Goal: Task Accomplishment & Management: Use online tool/utility

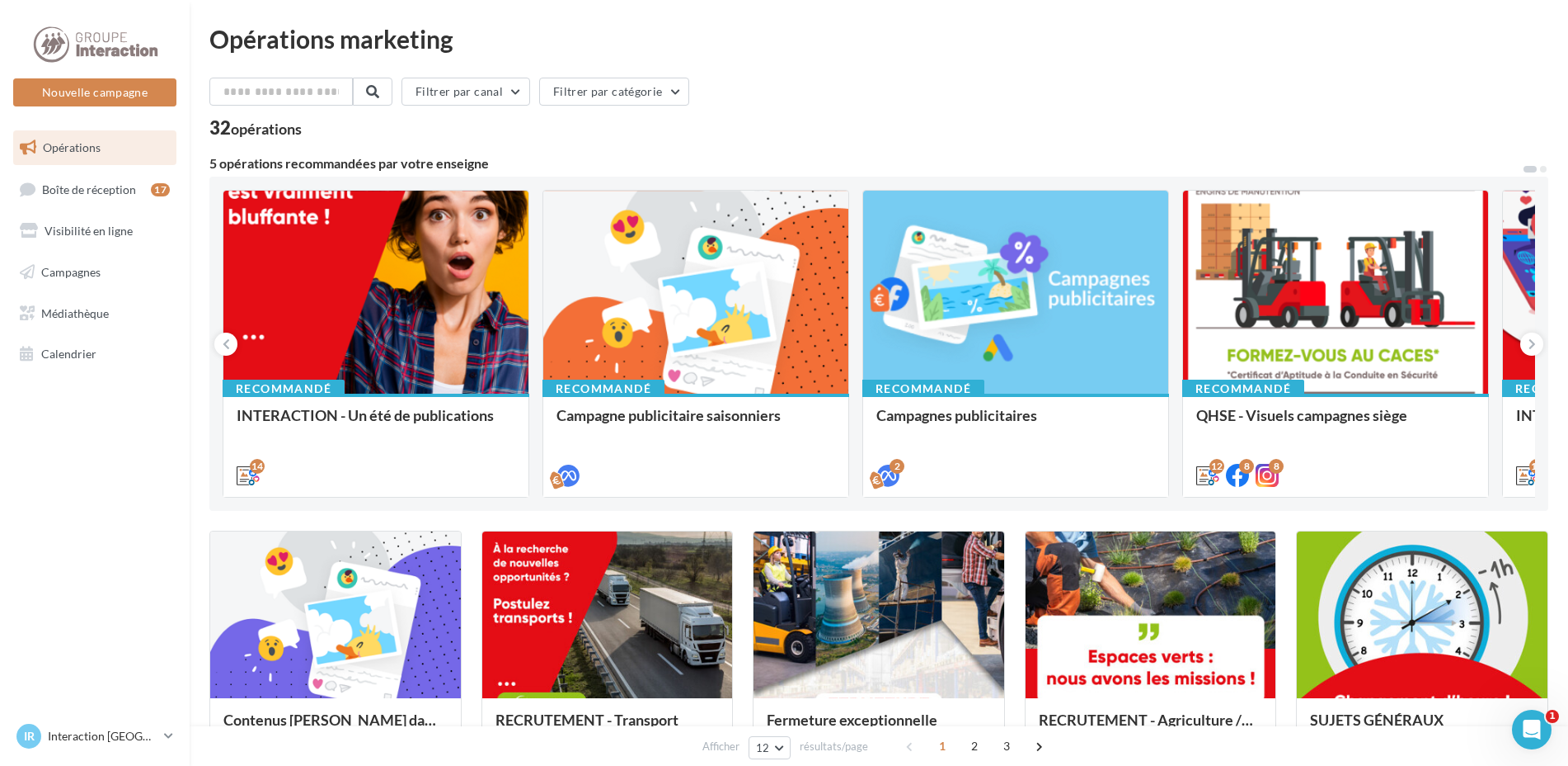
scroll to position [83, 0]
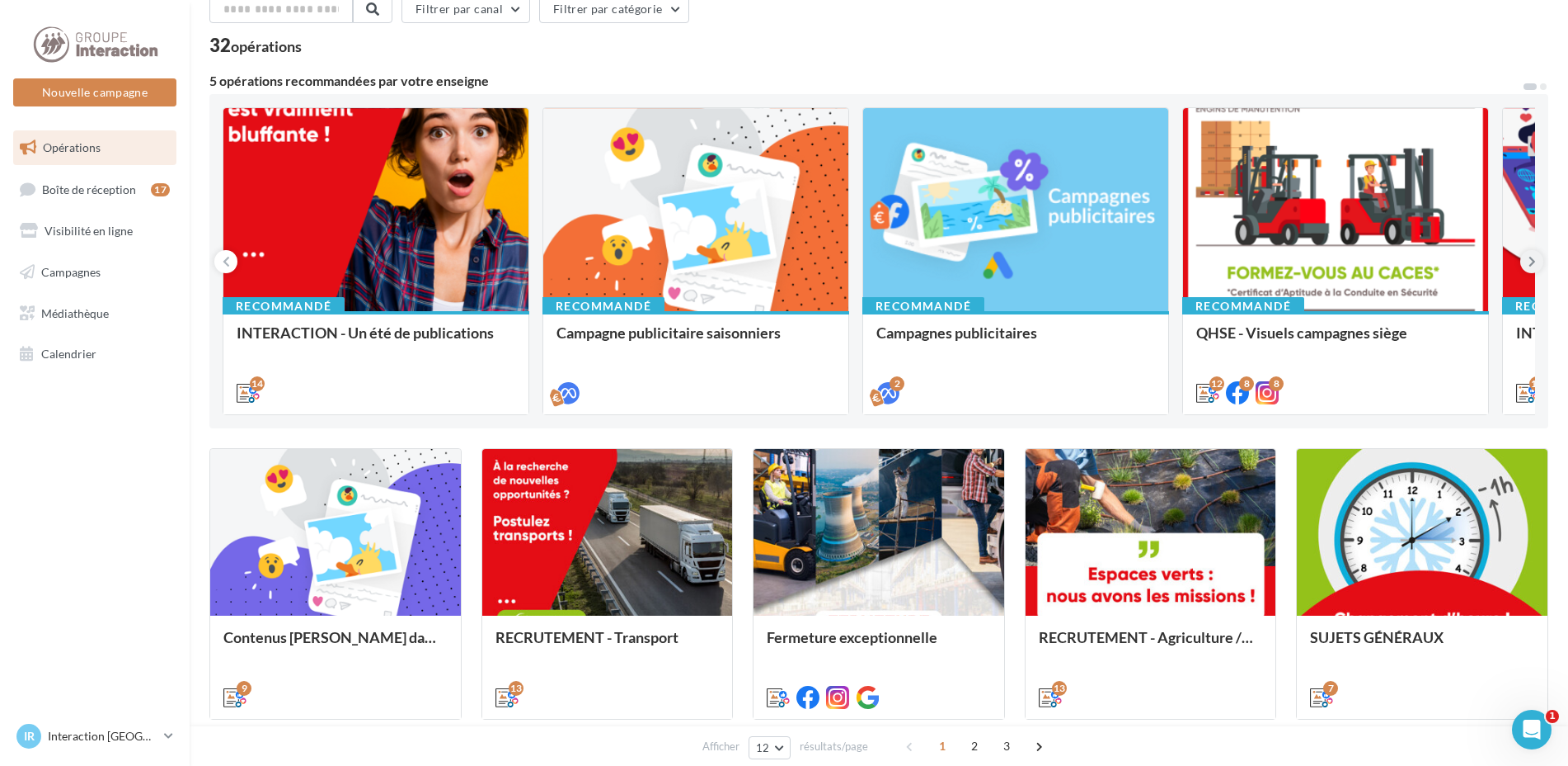
click at [1539, 265] on button at bounding box center [1531, 261] width 23 height 23
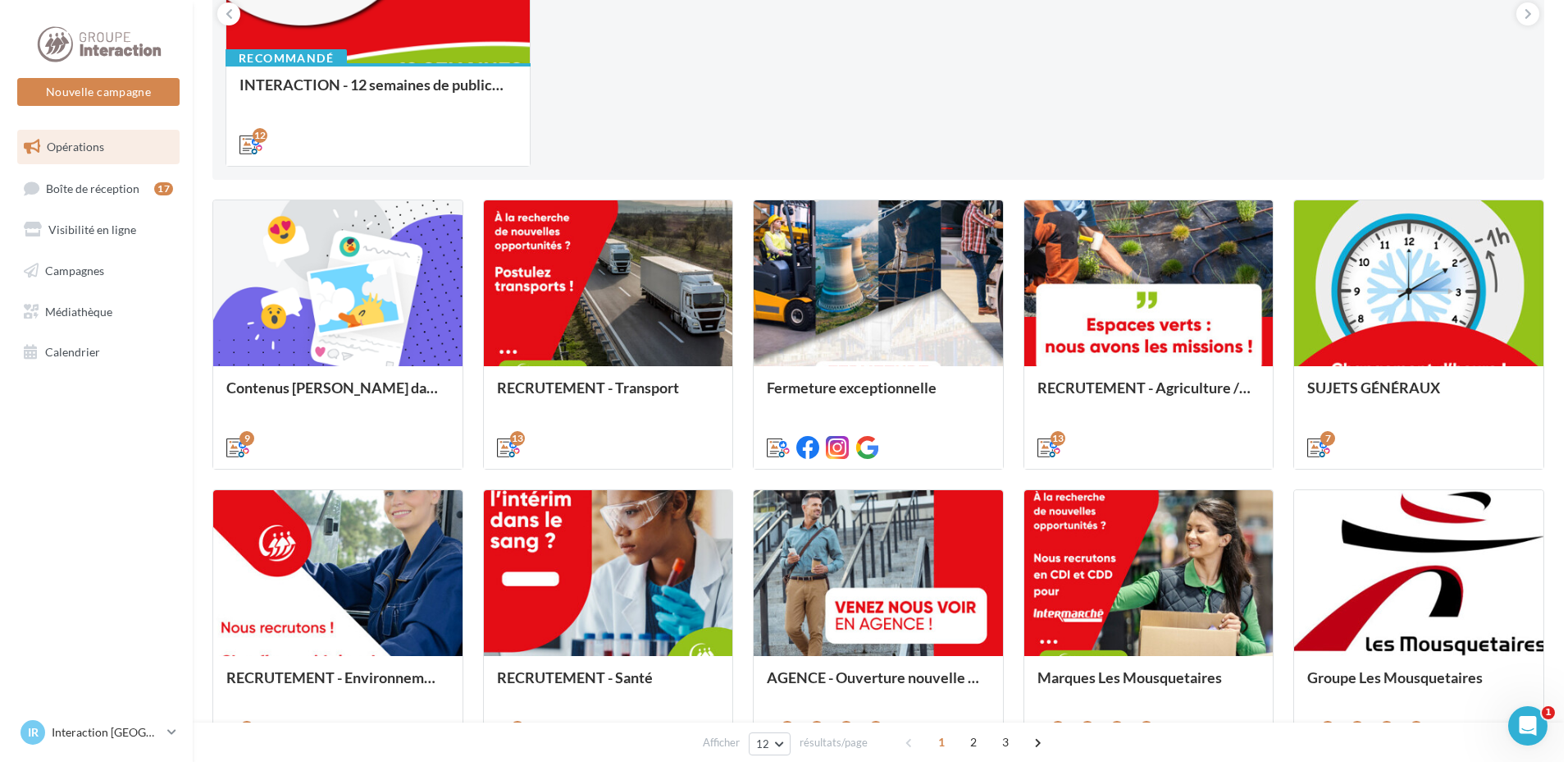
scroll to position [411, 0]
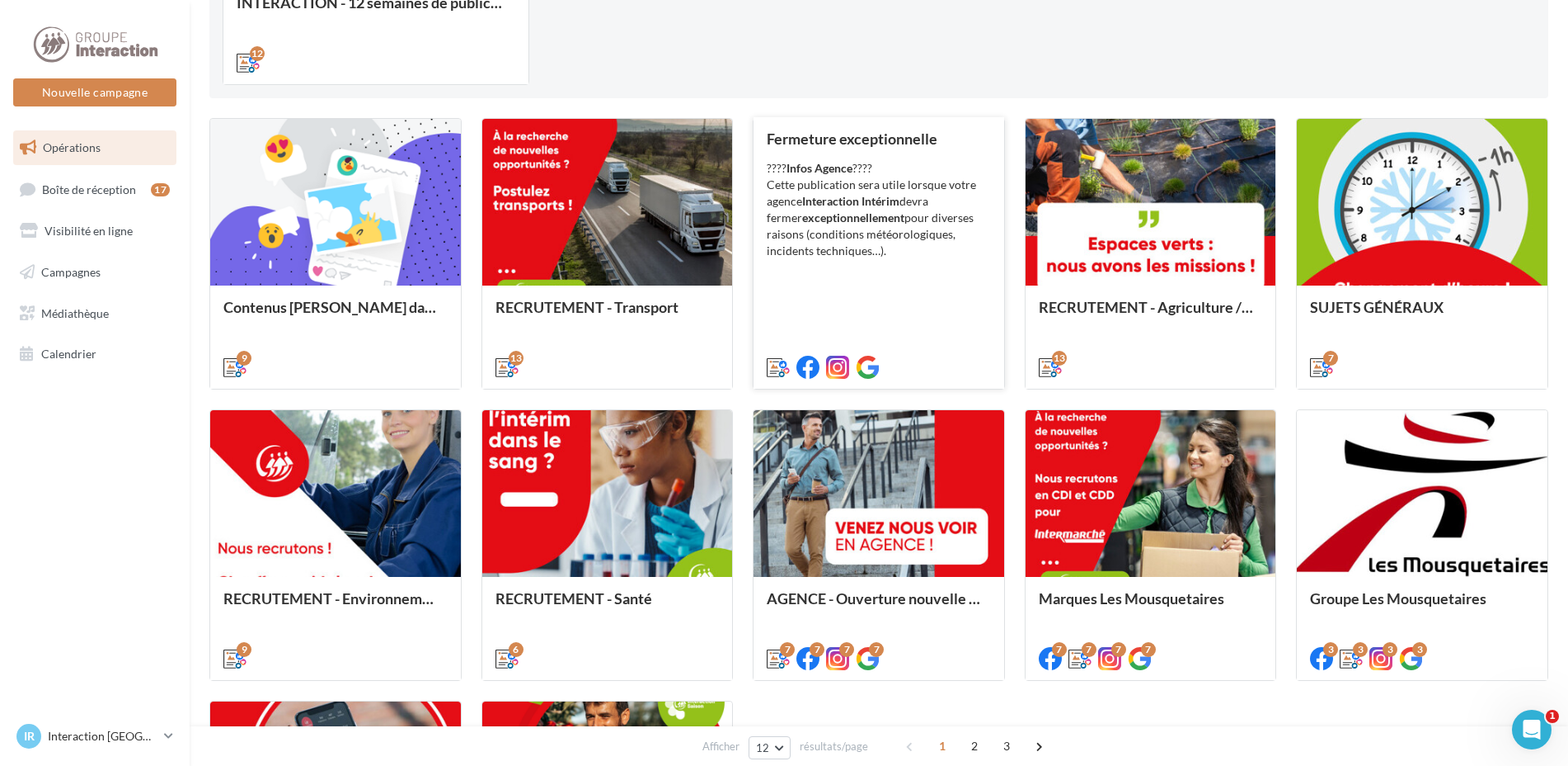
click at [827, 235] on div "???? Infos Agence ???? Cette publication sera utile lorsque votre agence Intera…" at bounding box center [878, 209] width 224 height 99
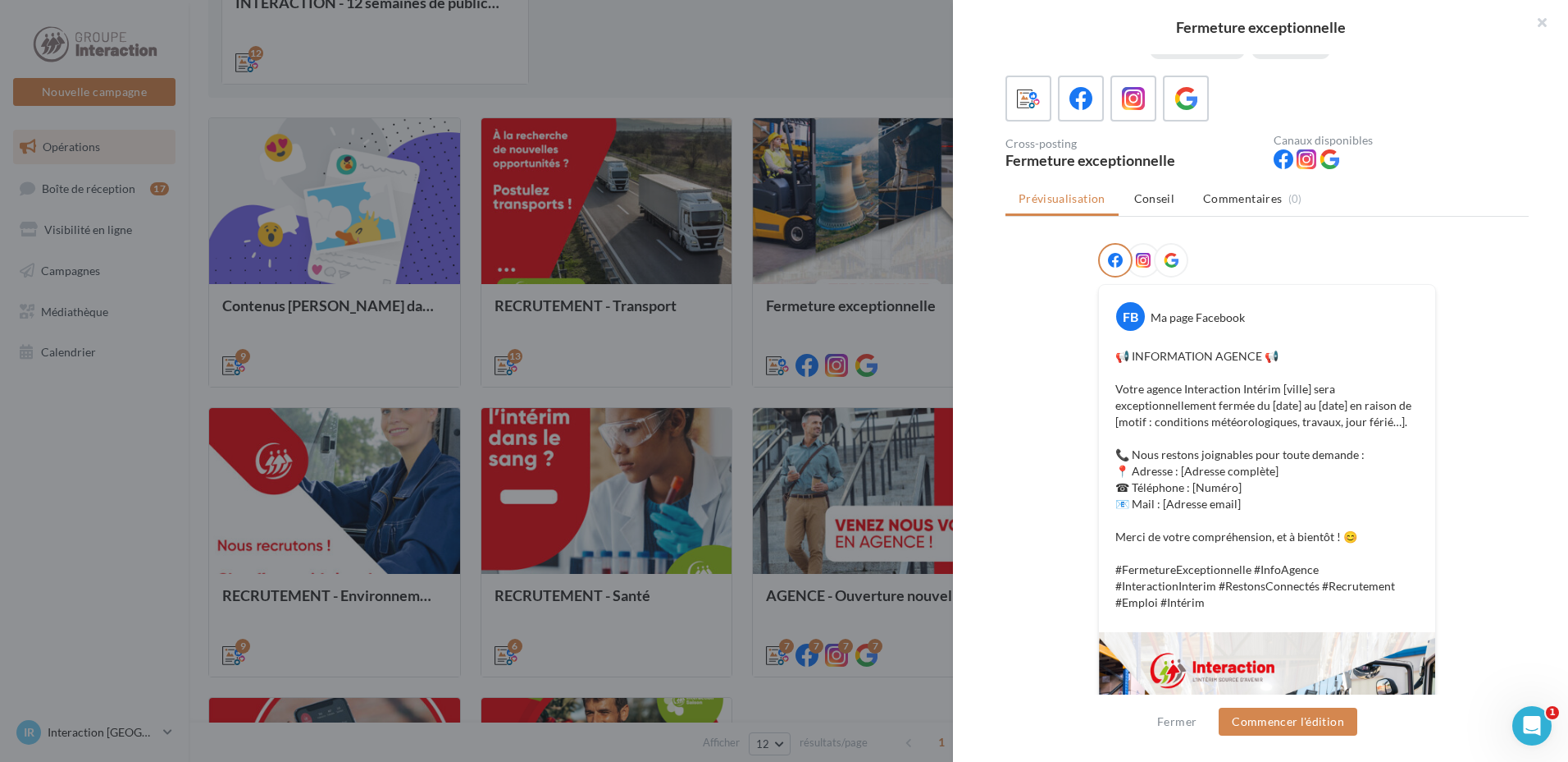
scroll to position [0, 0]
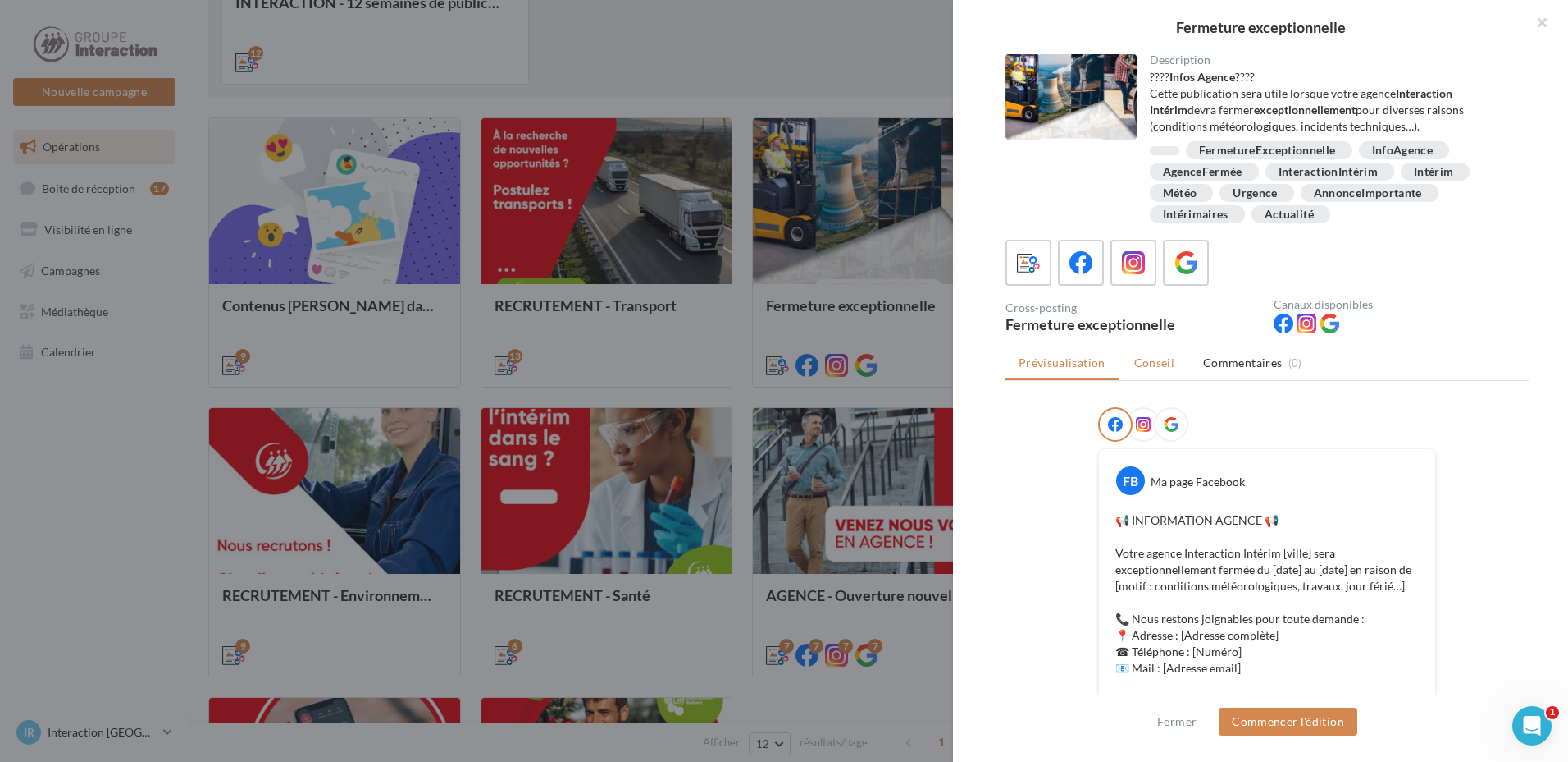
click at [1157, 359] on span "Conseil" at bounding box center [1155, 362] width 40 height 14
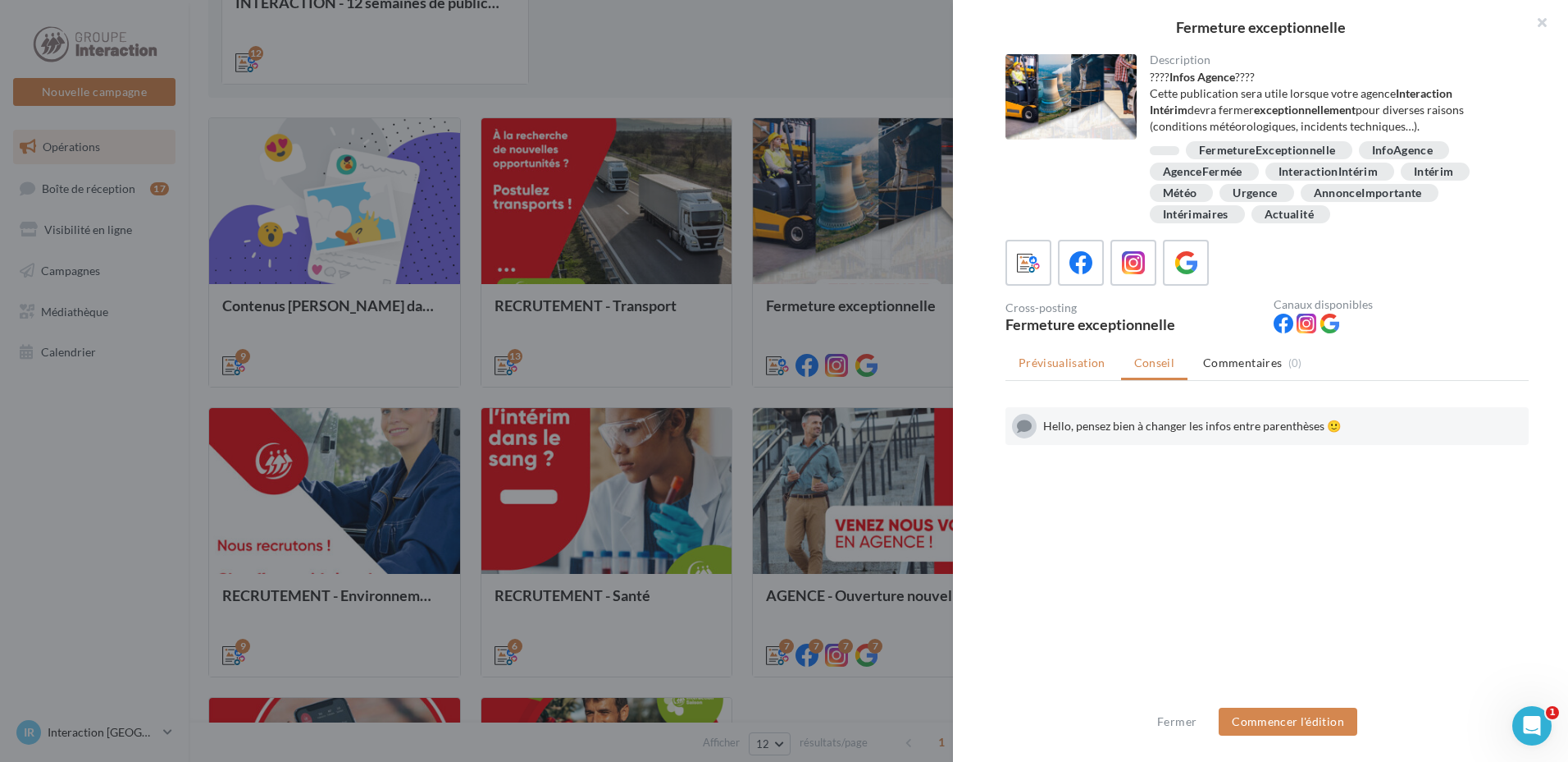
click at [1070, 364] on span "Prévisualisation" at bounding box center [1062, 362] width 87 height 14
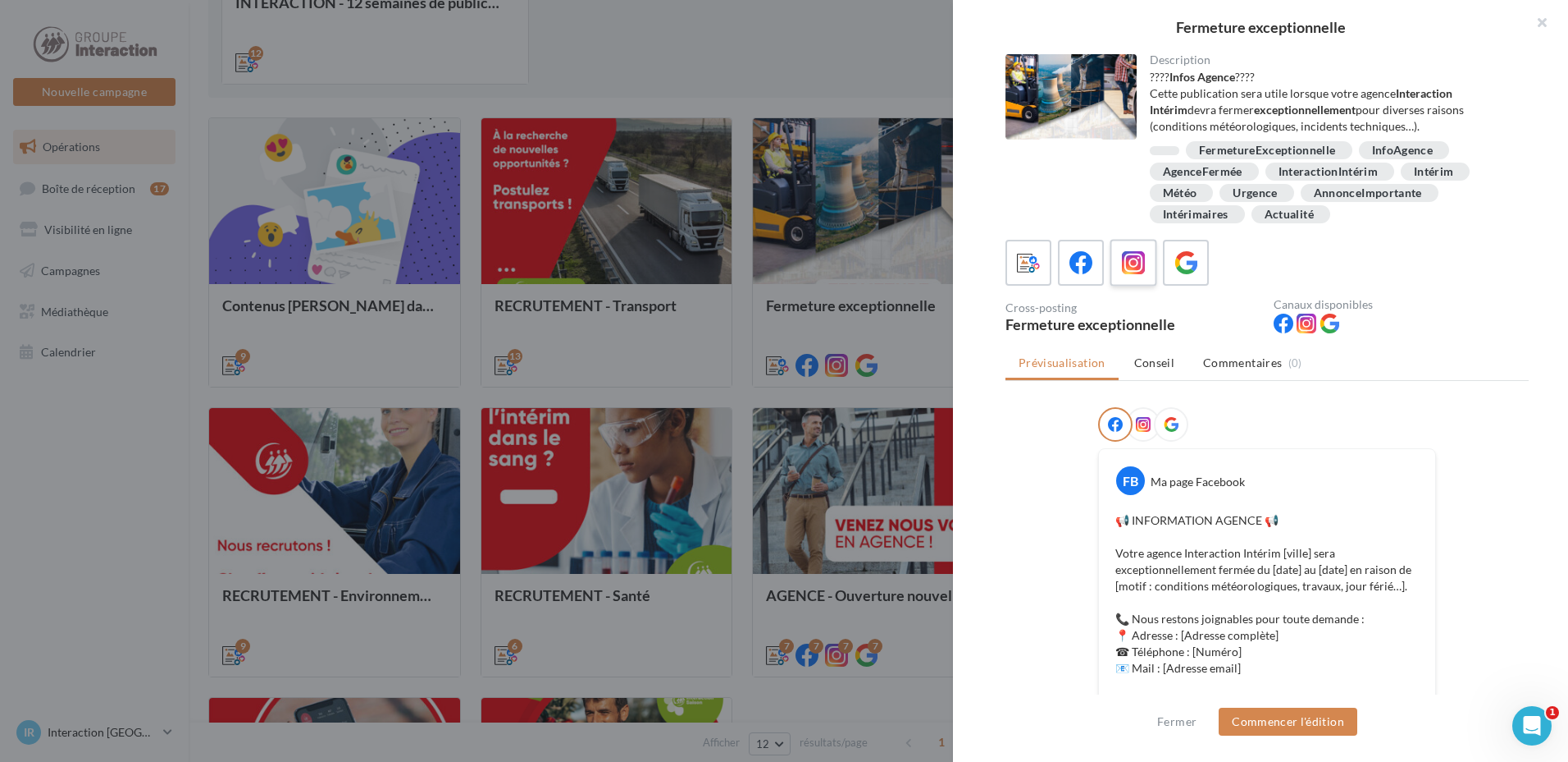
click at [1133, 267] on icon at bounding box center [1134, 263] width 24 height 24
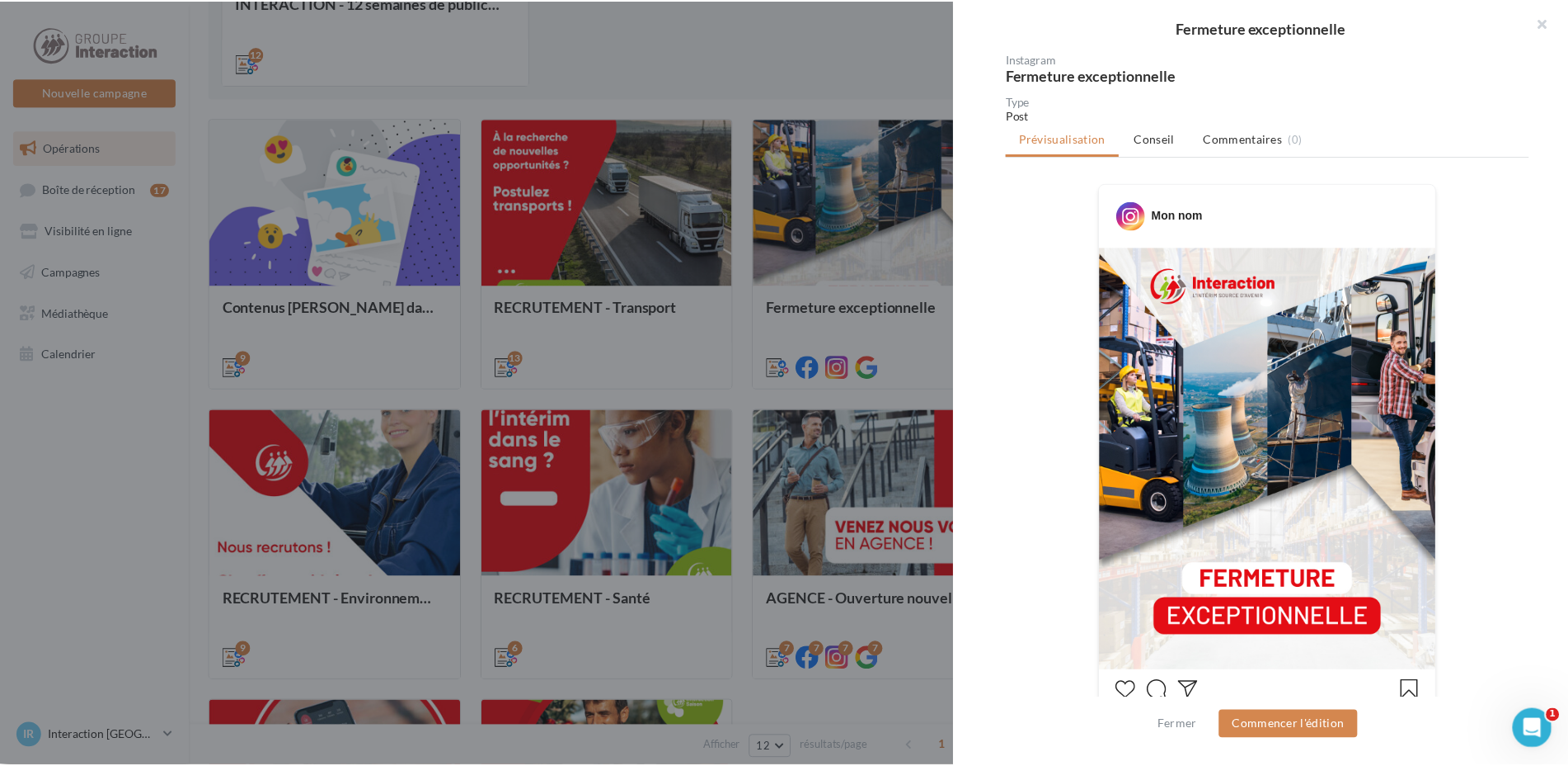
scroll to position [330, 0]
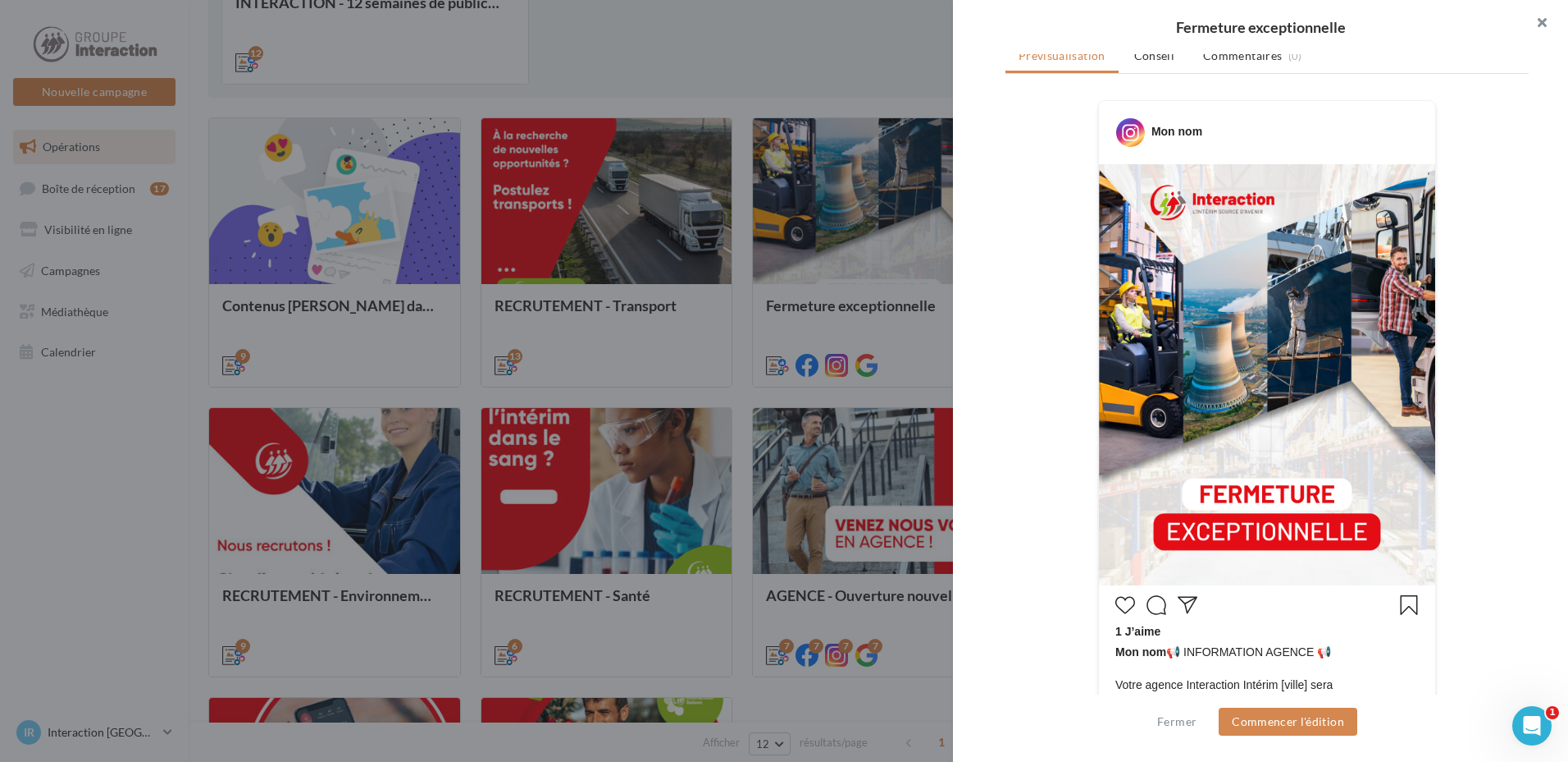
click at [1545, 21] on button "button" at bounding box center [1536, 25] width 66 height 50
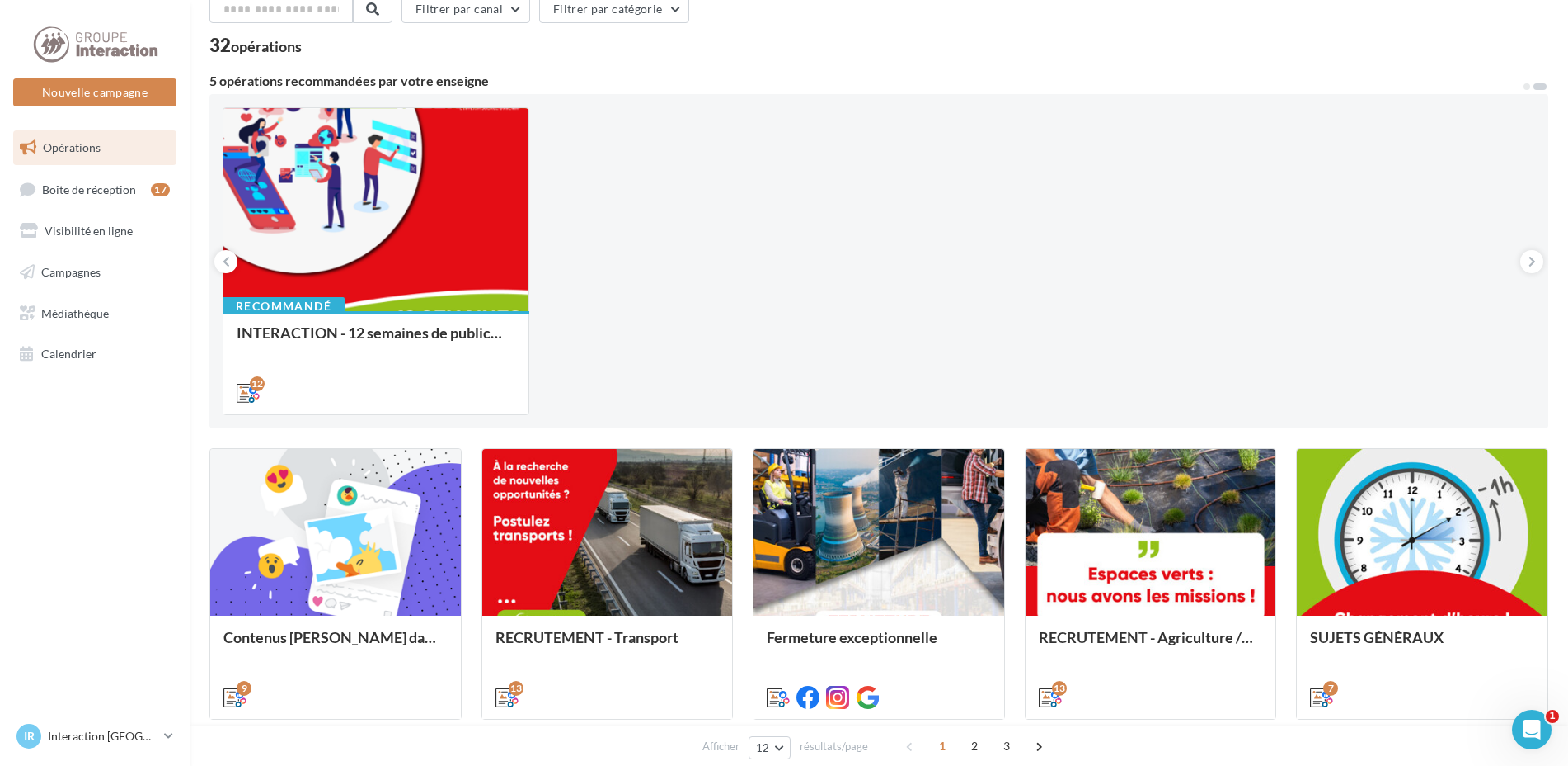
scroll to position [0, 0]
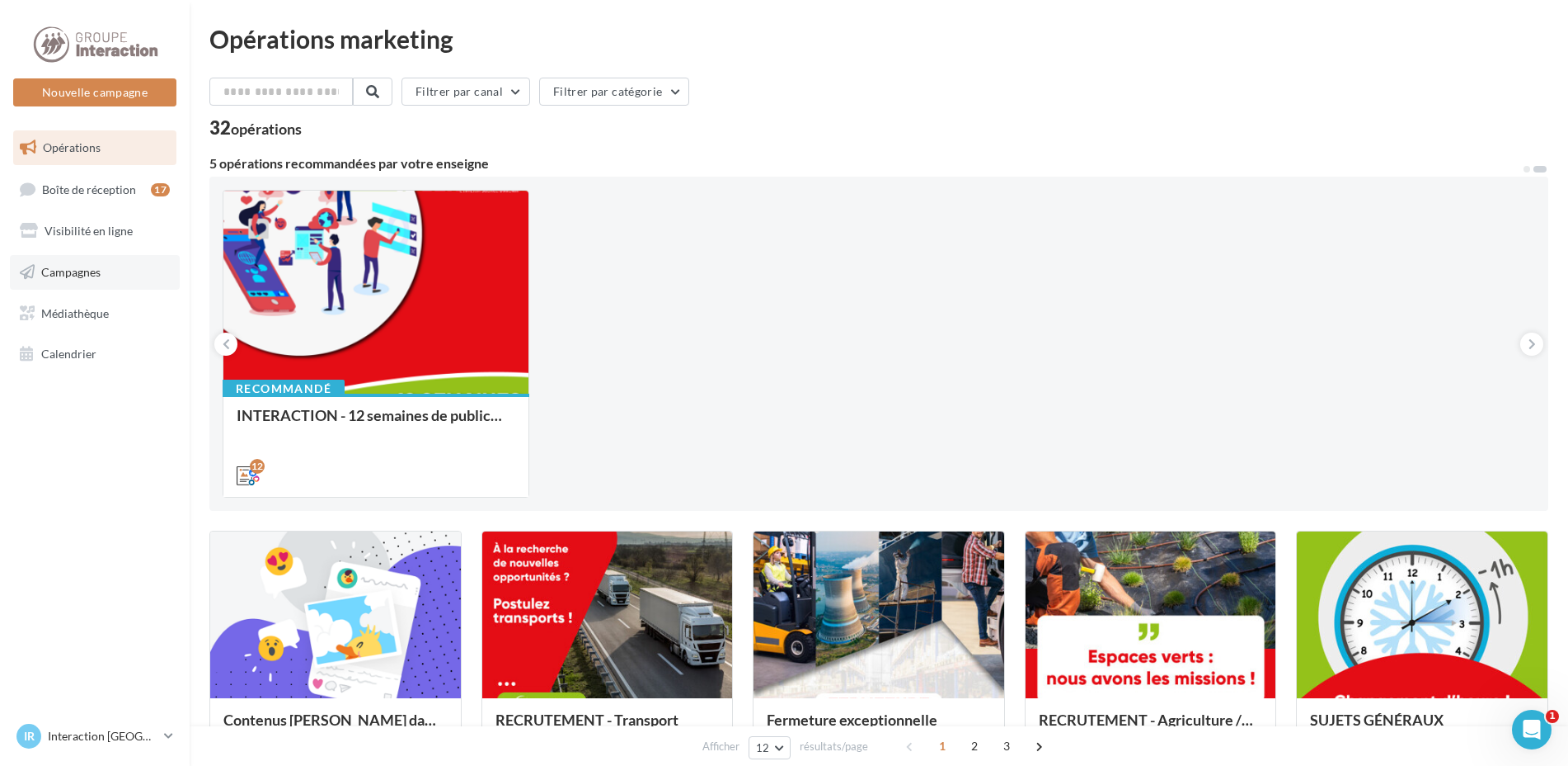
click at [122, 274] on link "Campagnes" at bounding box center [95, 273] width 170 height 35
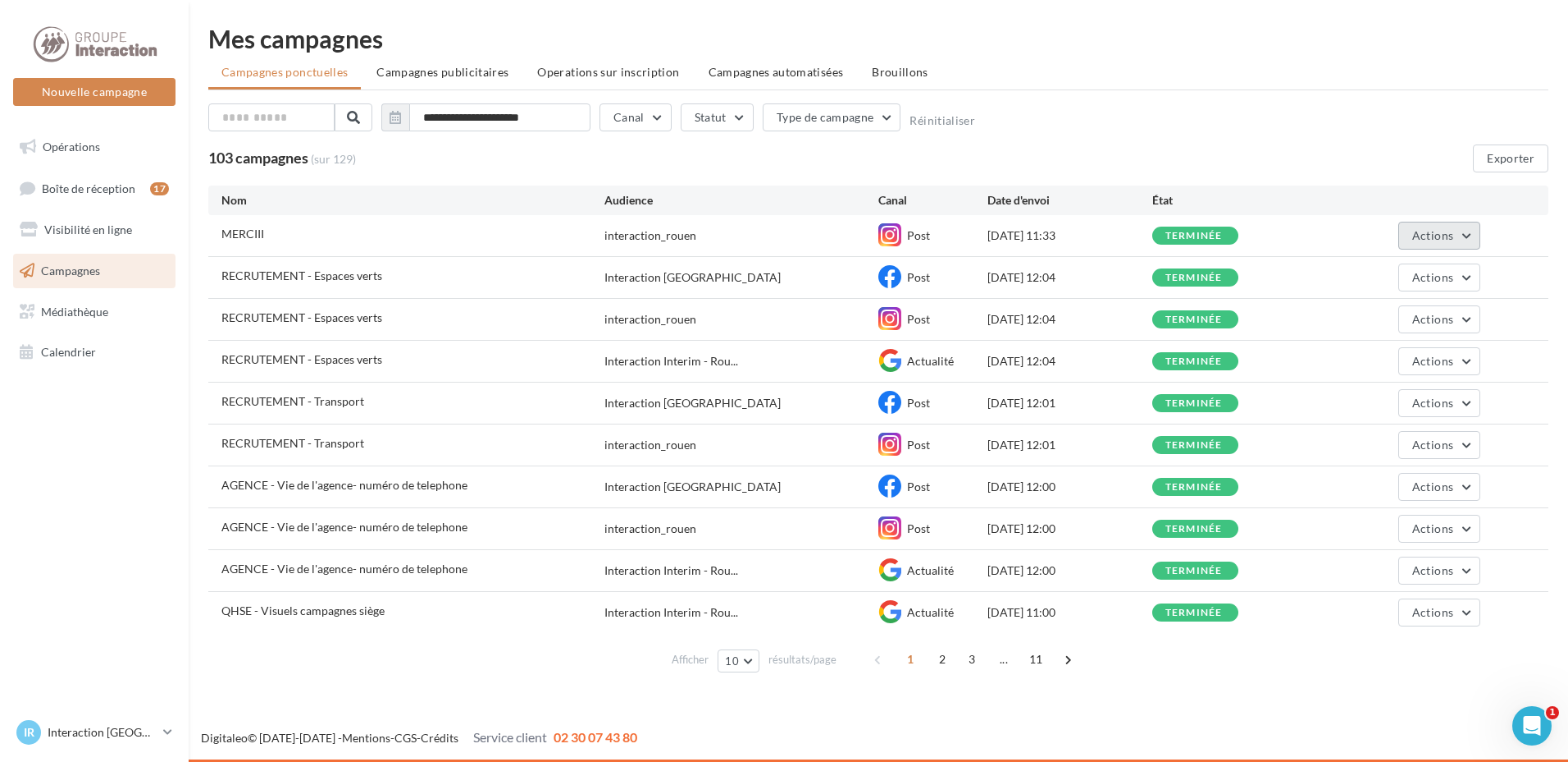
click at [1474, 233] on button "Actions" at bounding box center [1440, 236] width 82 height 28
click at [1406, 267] on button "Voir les résultats" at bounding box center [1398, 274] width 164 height 43
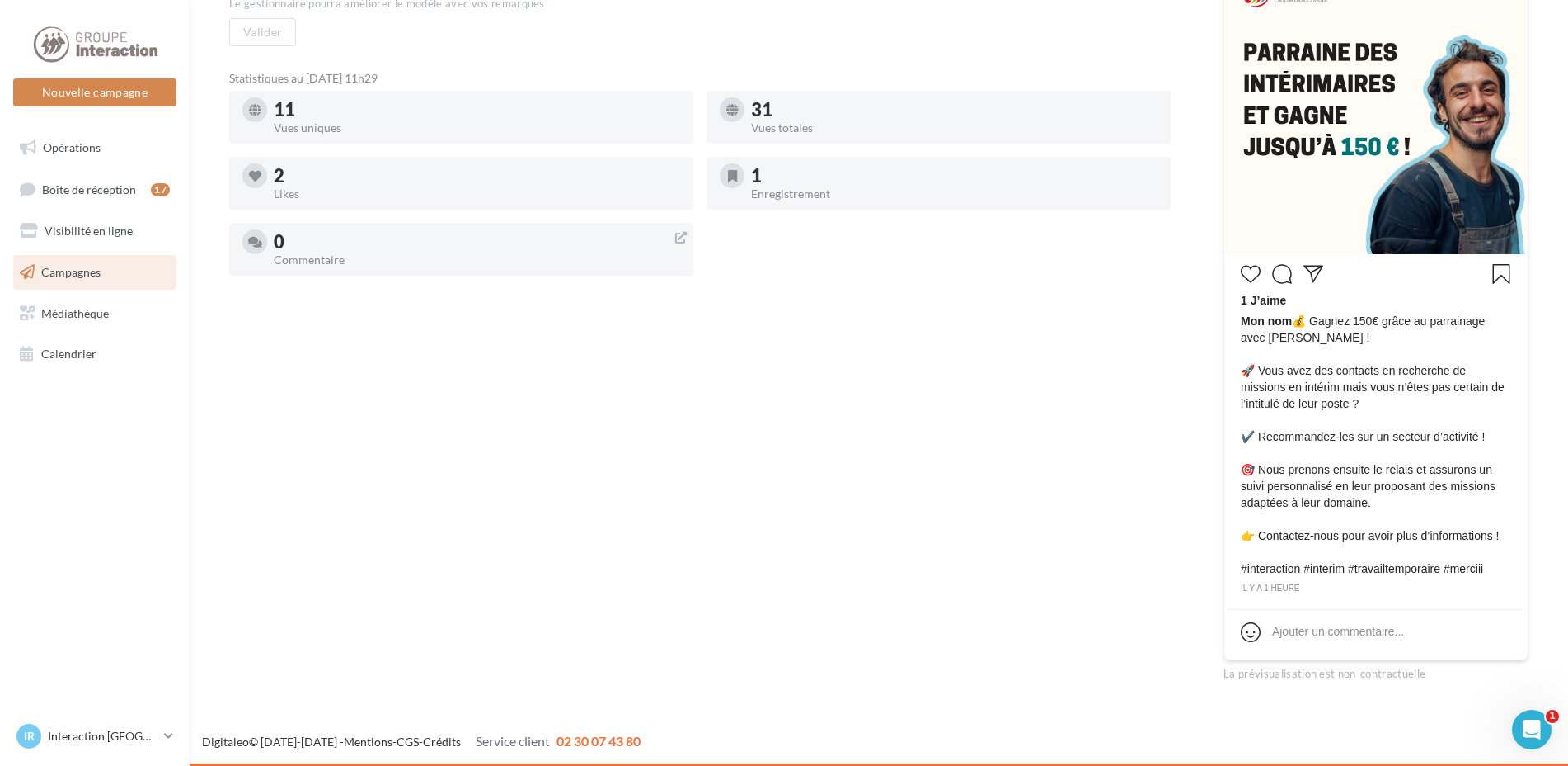
scroll to position [29, 0]
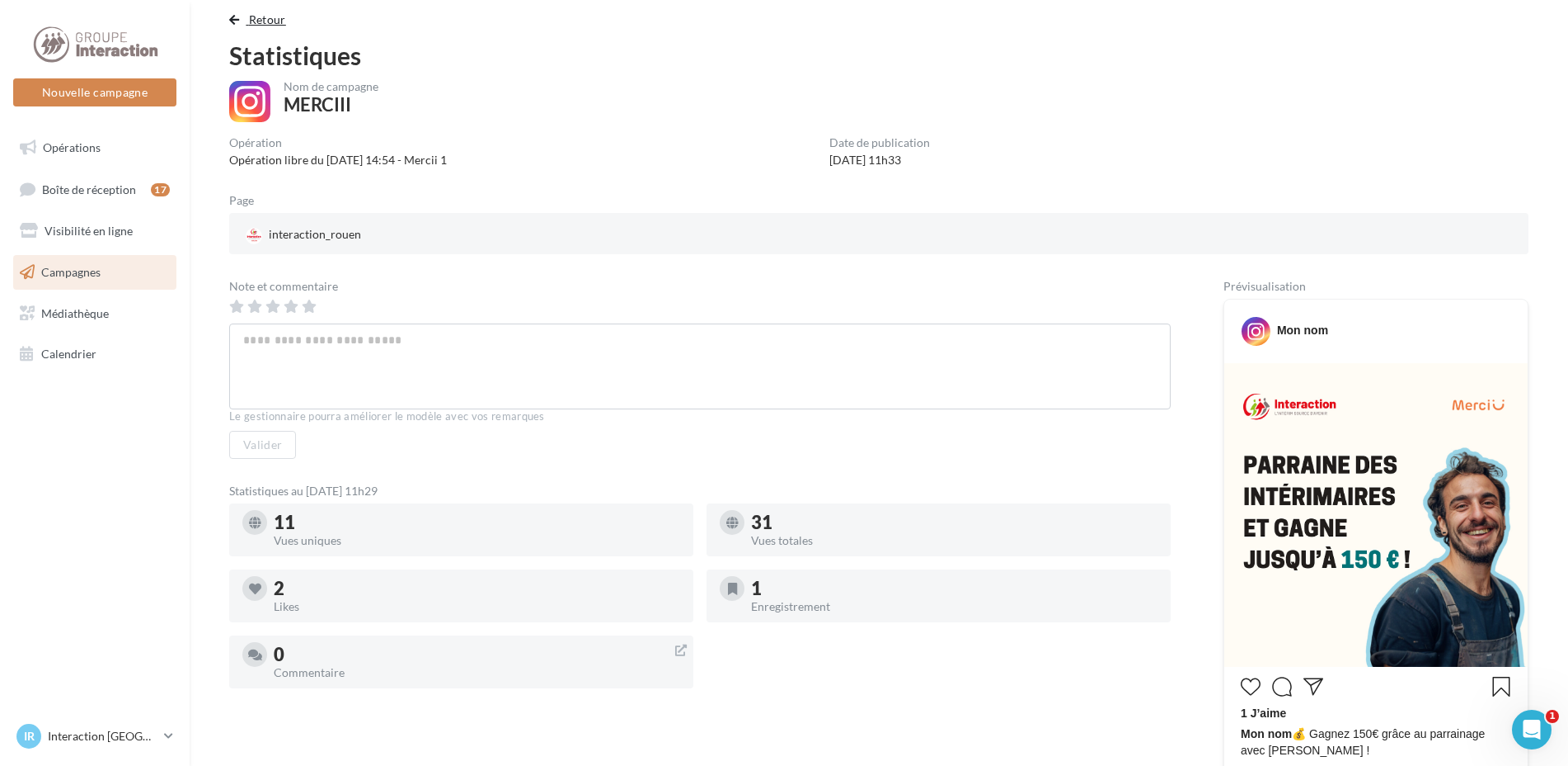
click at [239, 19] on span "button" at bounding box center [234, 19] width 10 height 12
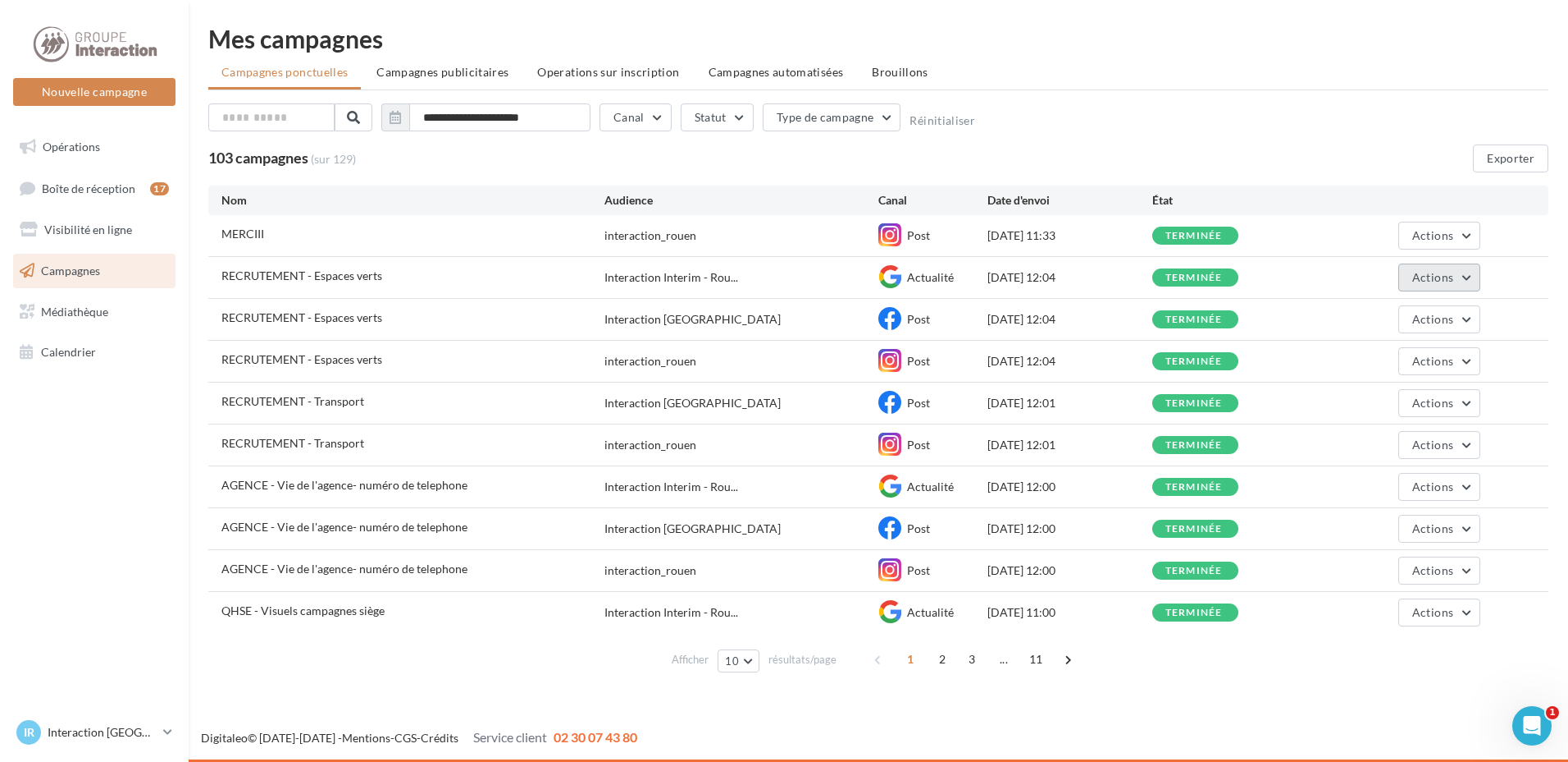
click at [1467, 278] on button "Actions" at bounding box center [1440, 277] width 82 height 28
click at [1425, 315] on button "Voir les résultats" at bounding box center [1398, 315] width 164 height 43
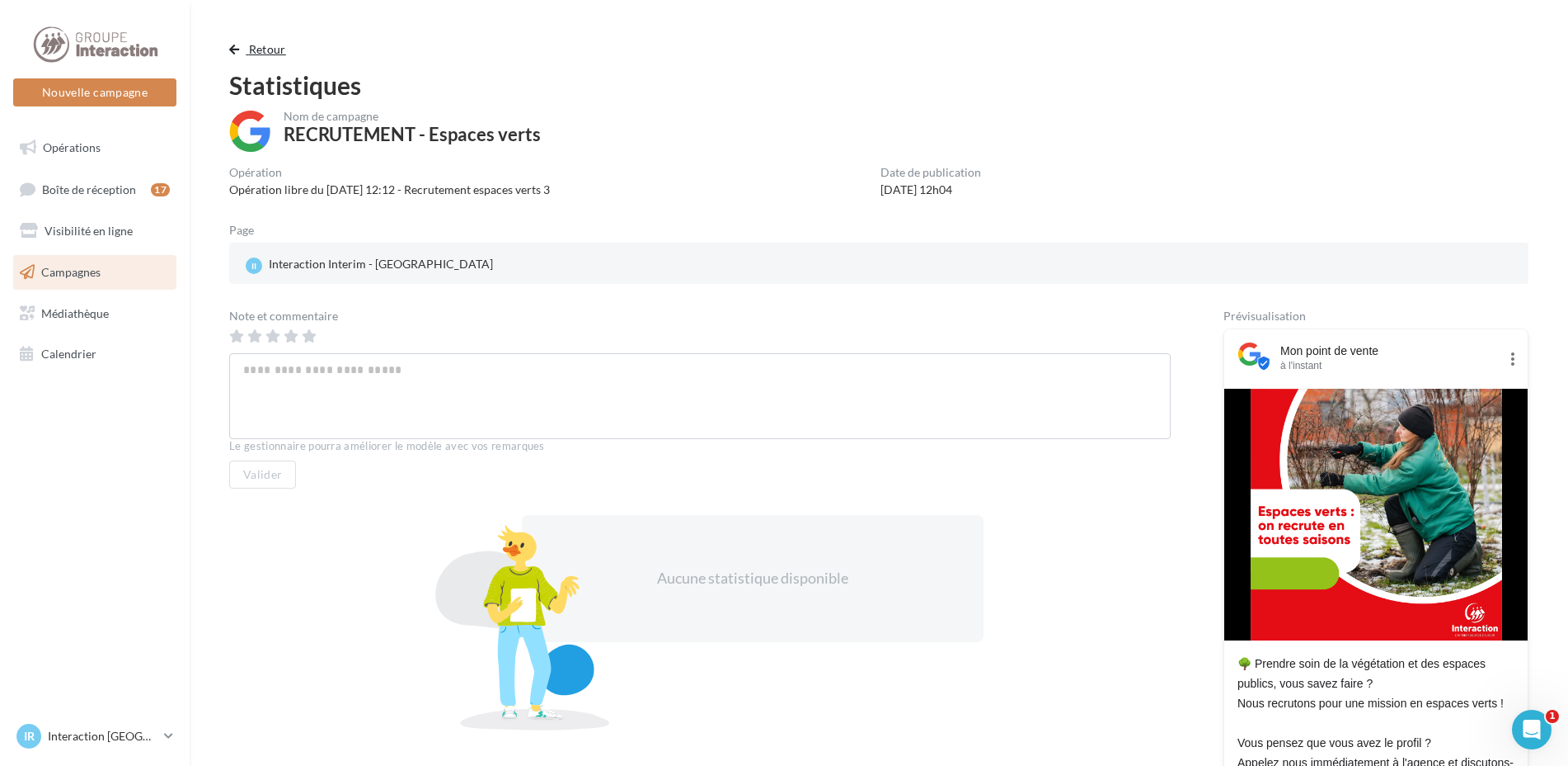
click at [236, 41] on button "Retour" at bounding box center [261, 49] width 64 height 19
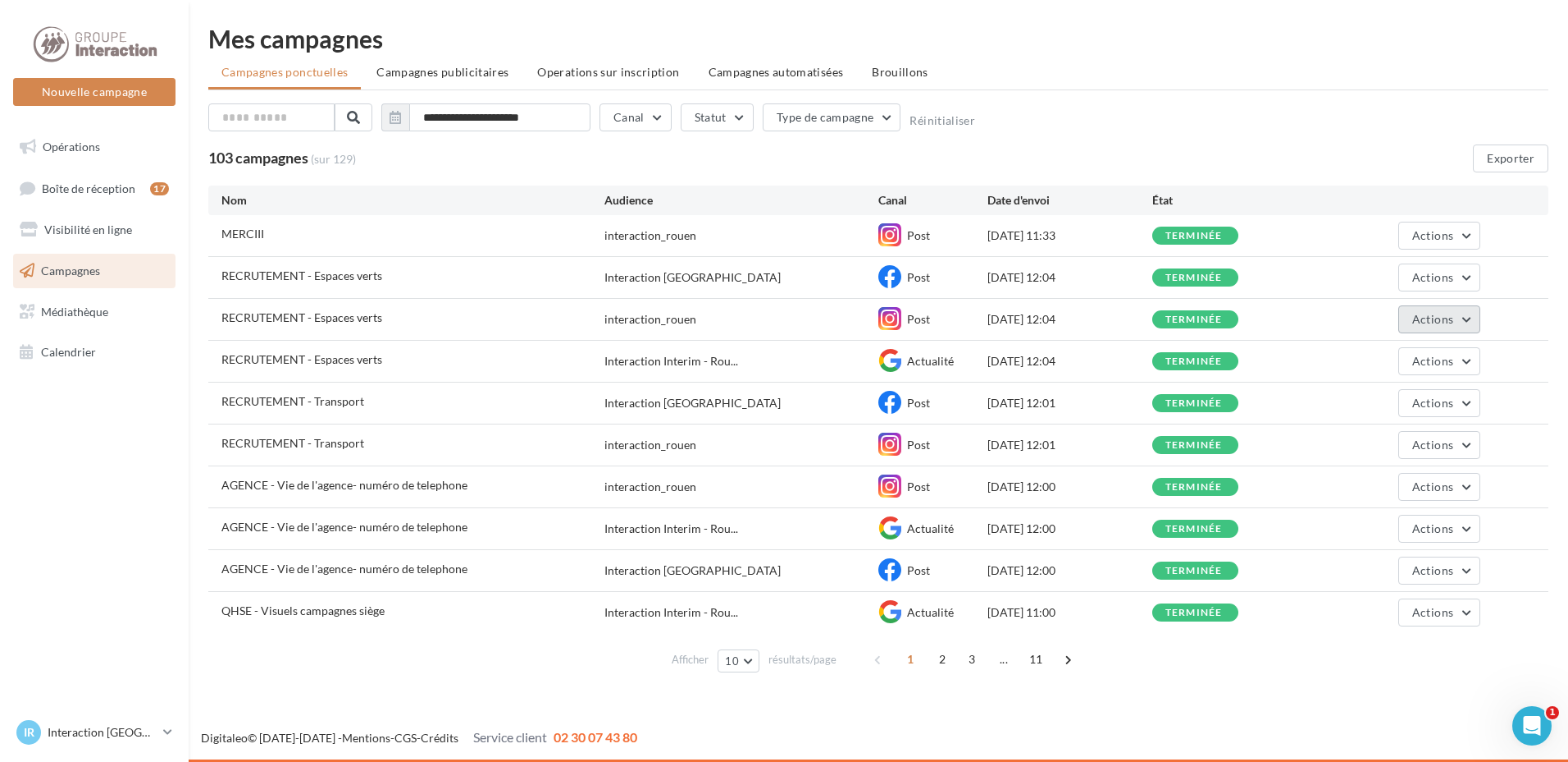
click at [1471, 323] on button "Actions" at bounding box center [1440, 319] width 82 height 28
click at [1409, 362] on button "Voir les résultats" at bounding box center [1398, 358] width 164 height 43
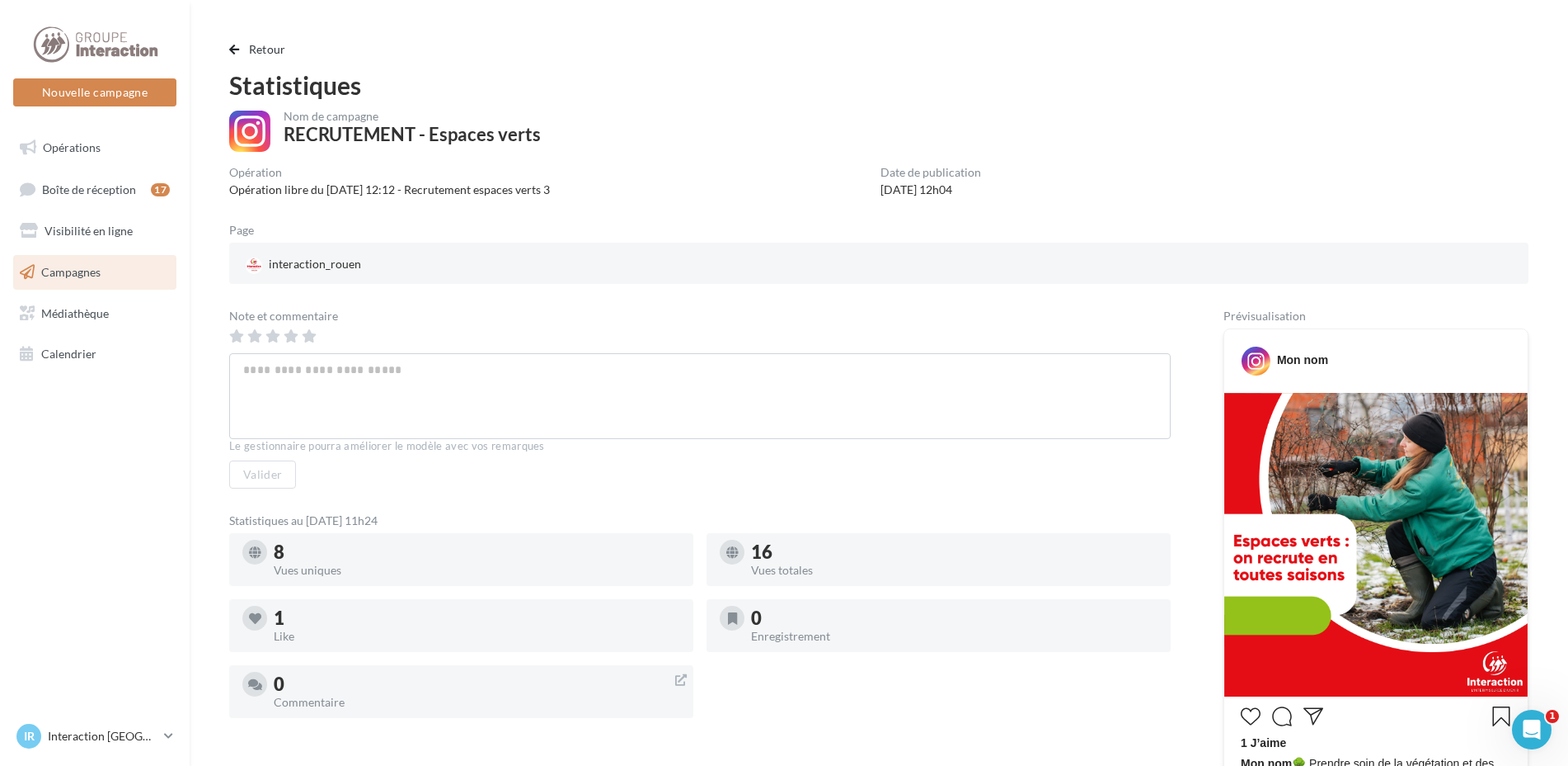
scroll to position [165, 0]
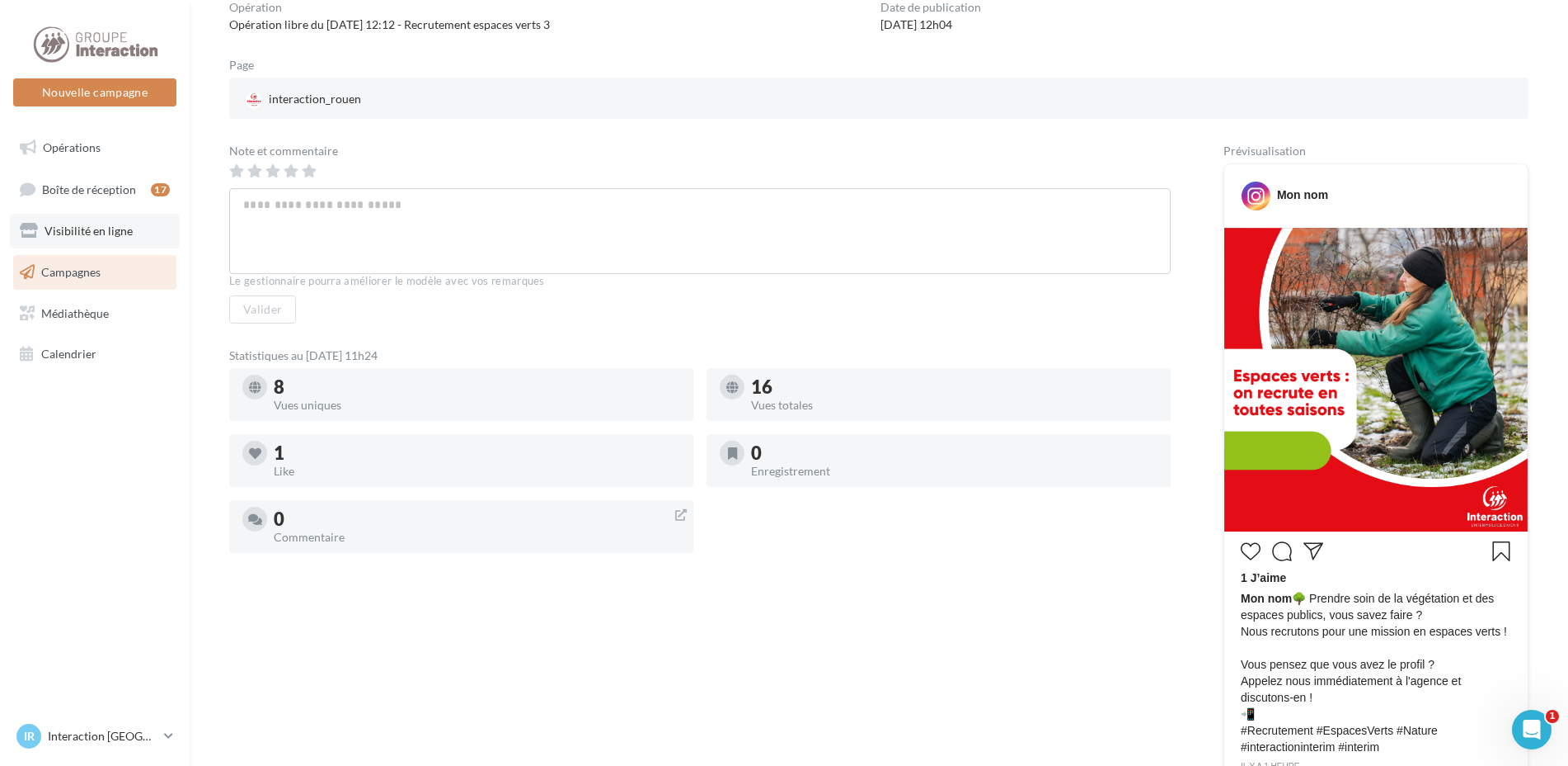
click at [129, 243] on link "Visibilité en ligne" at bounding box center [95, 231] width 170 height 35
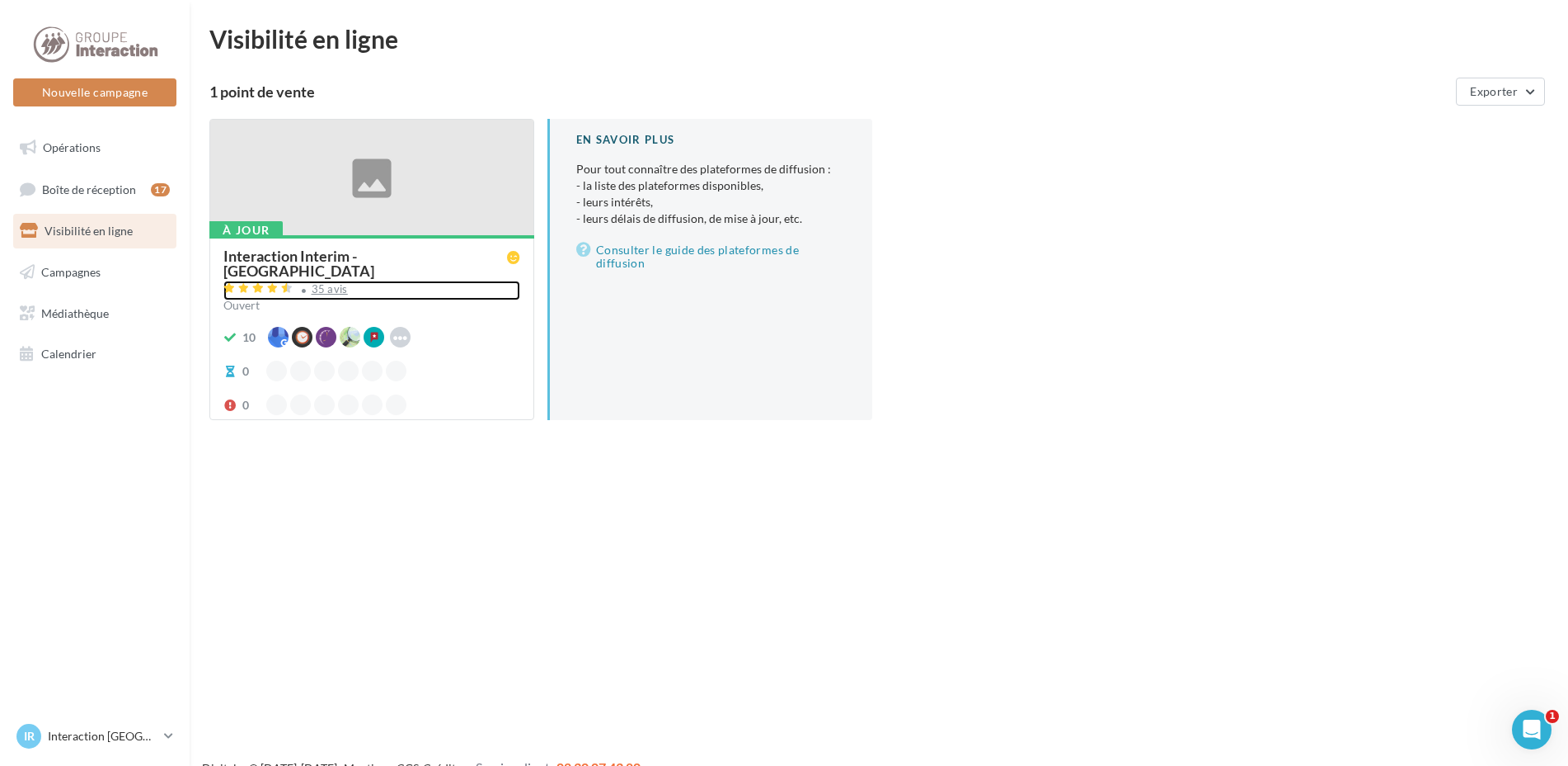
click at [451, 280] on div "35 avis" at bounding box center [372, 289] width 297 height 19
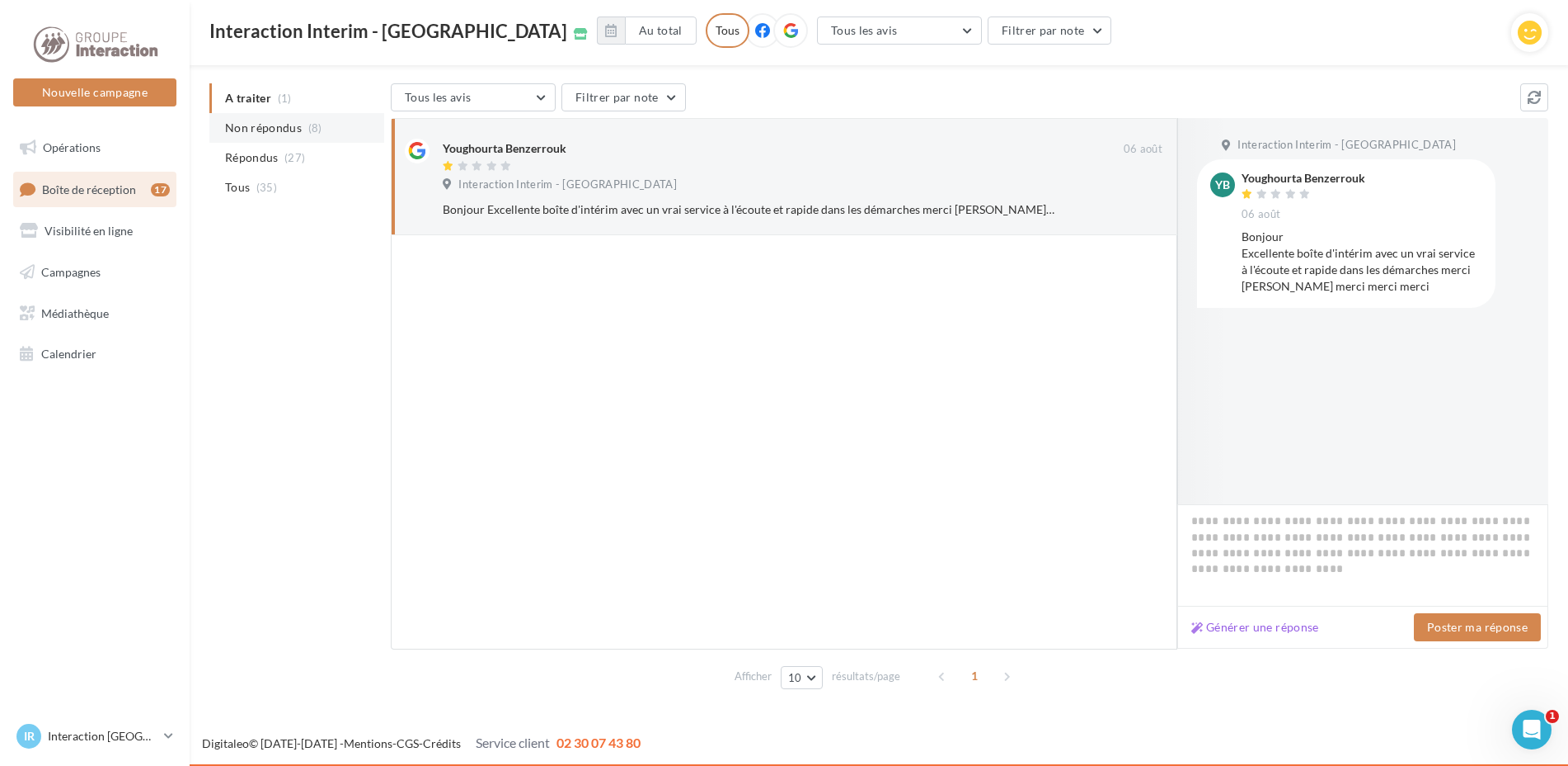
scroll to position [74, 0]
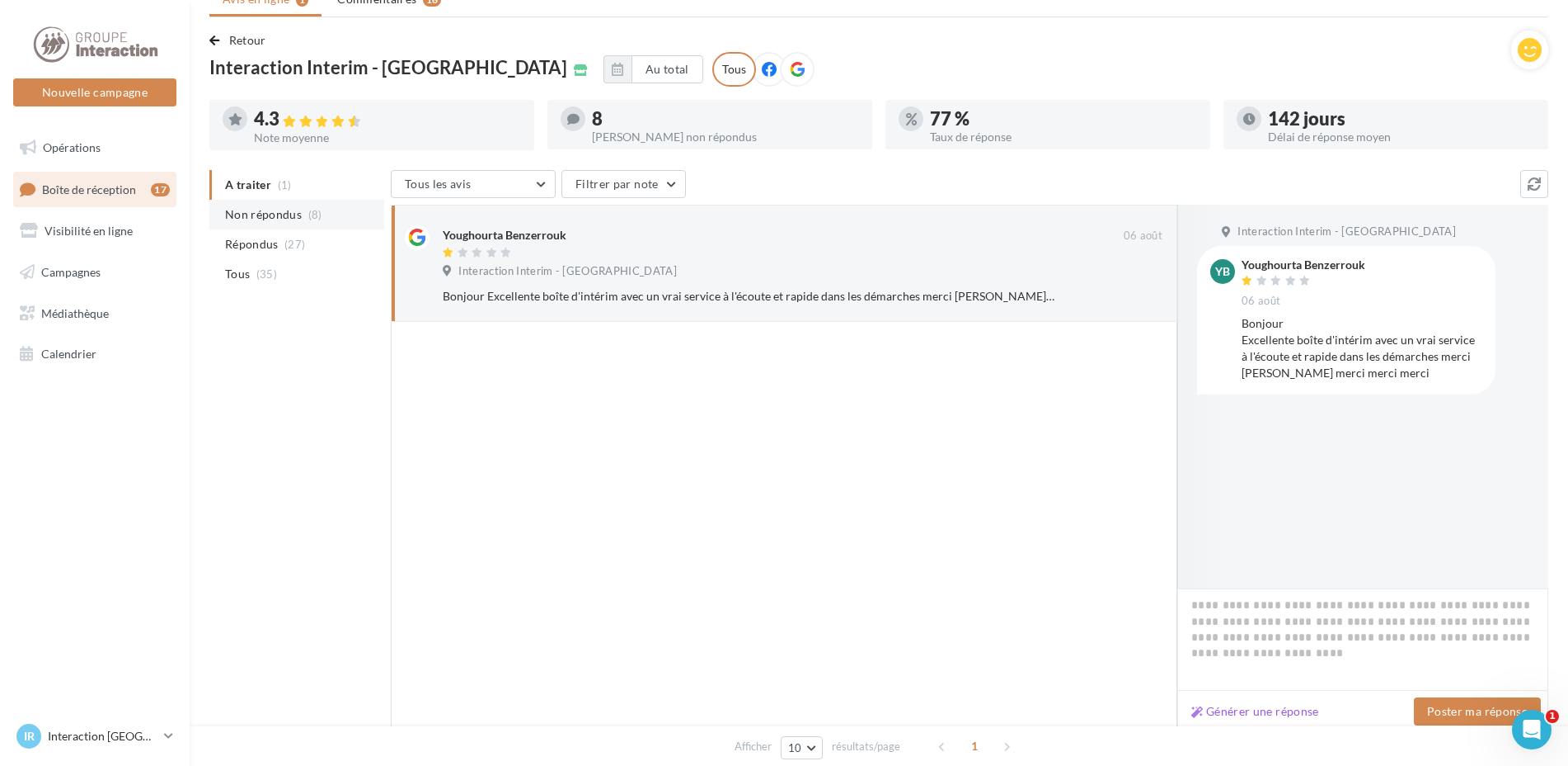
click at [248, 209] on span "Non répondus" at bounding box center [263, 215] width 76 height 17
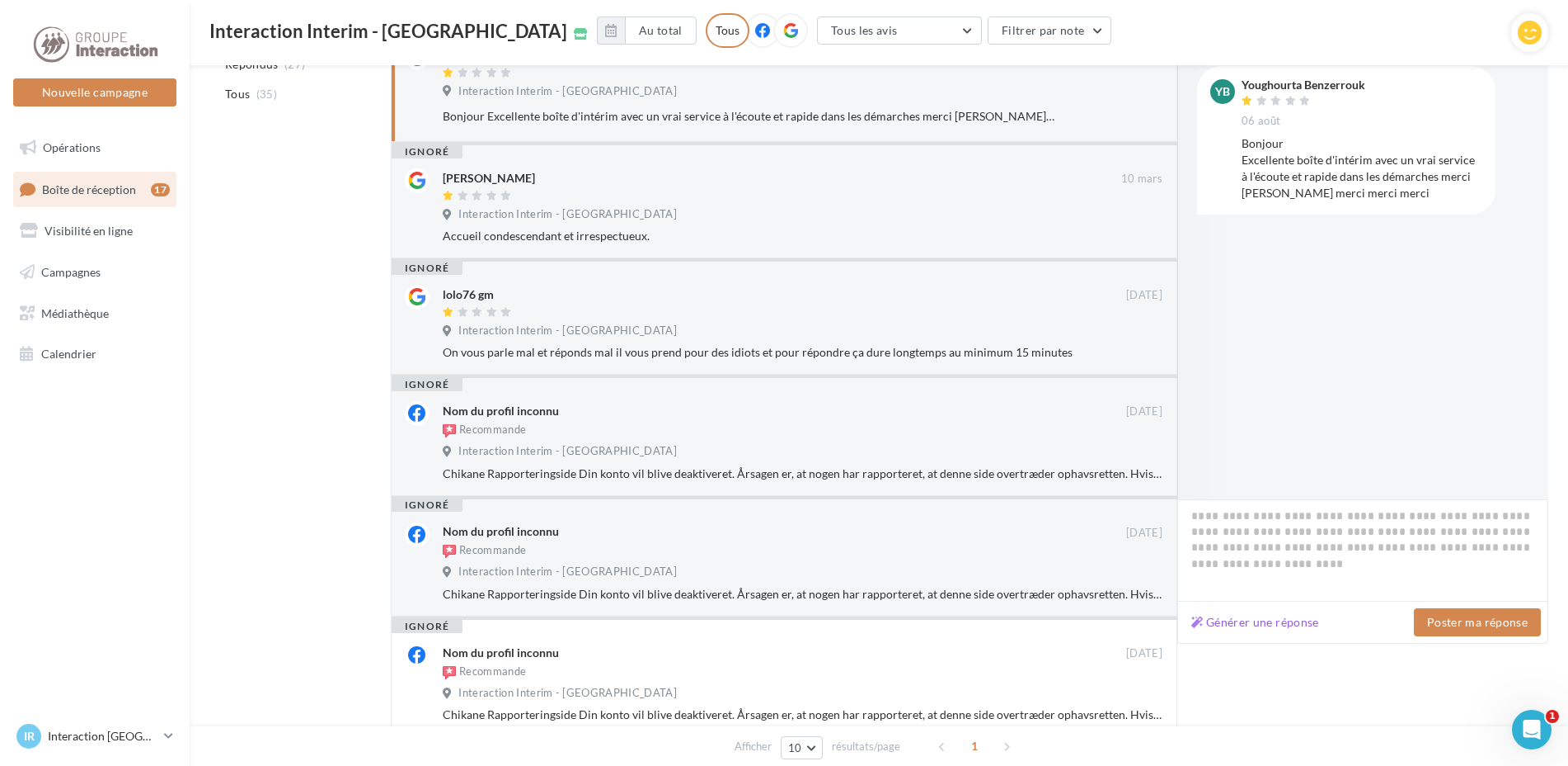
scroll to position [2, 0]
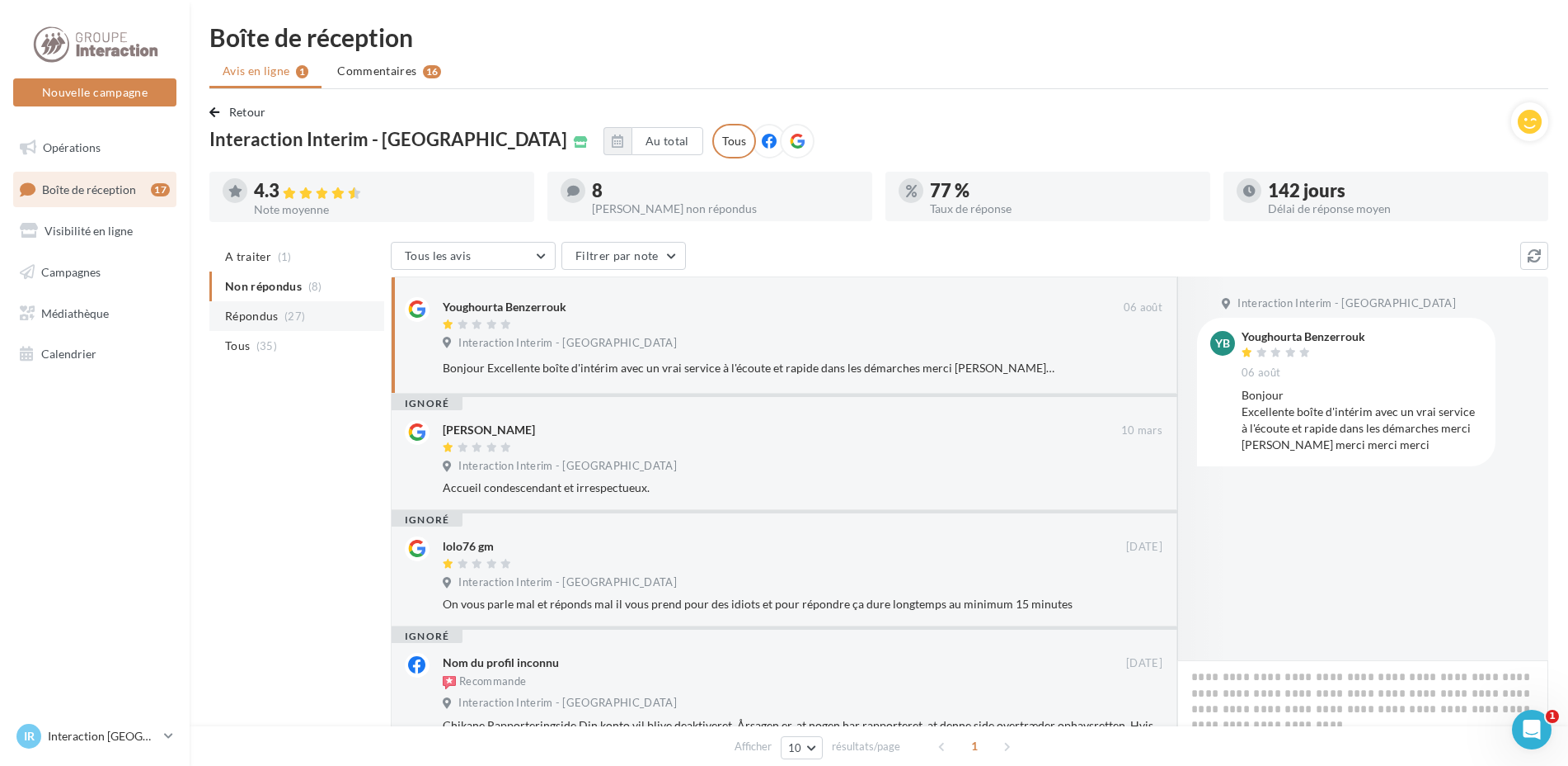
click at [285, 312] on span "(27)" at bounding box center [295, 316] width 20 height 13
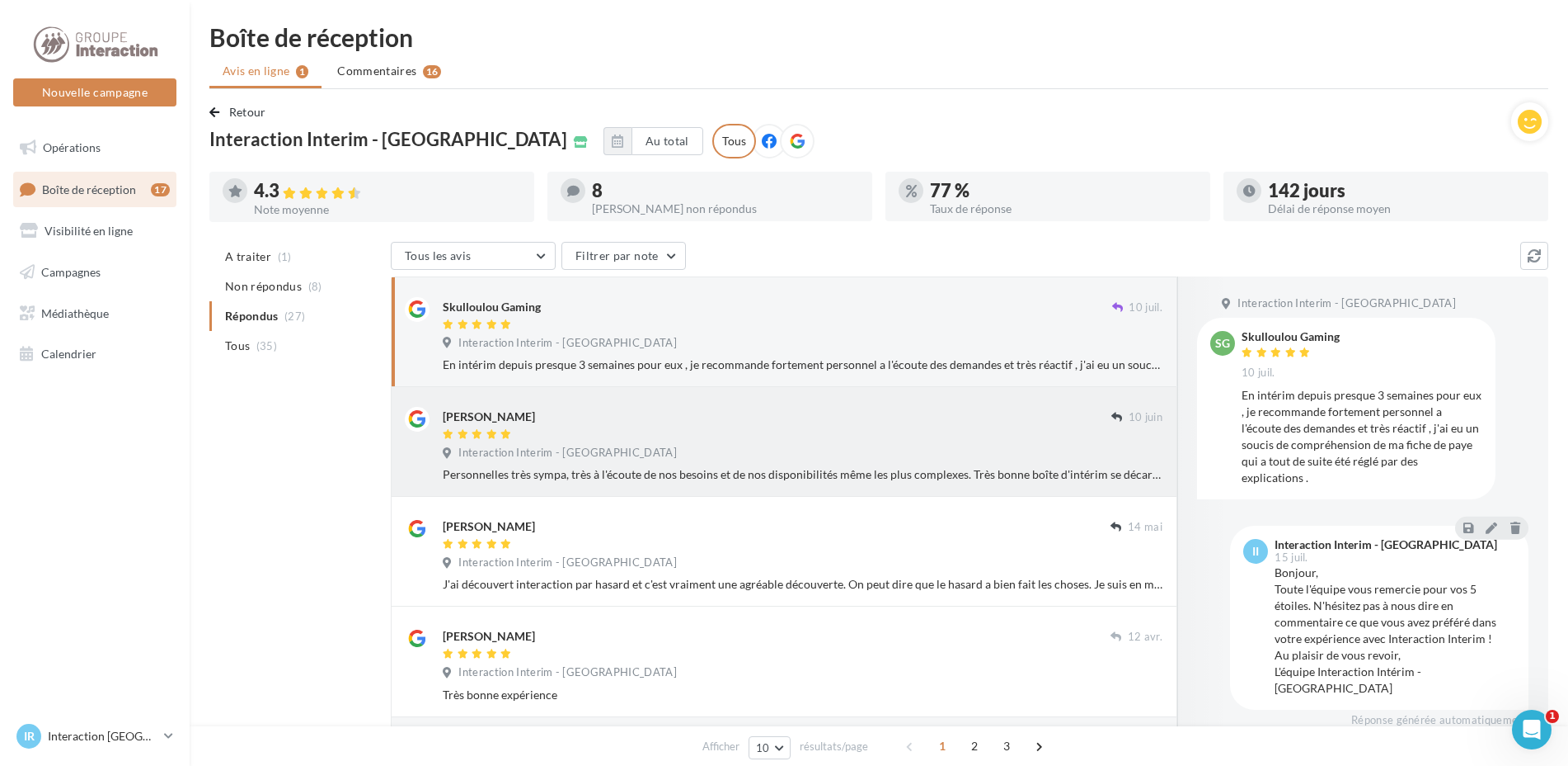
click at [998, 453] on div "Interaction Interim - Rouen" at bounding box center [802, 454] width 720 height 18
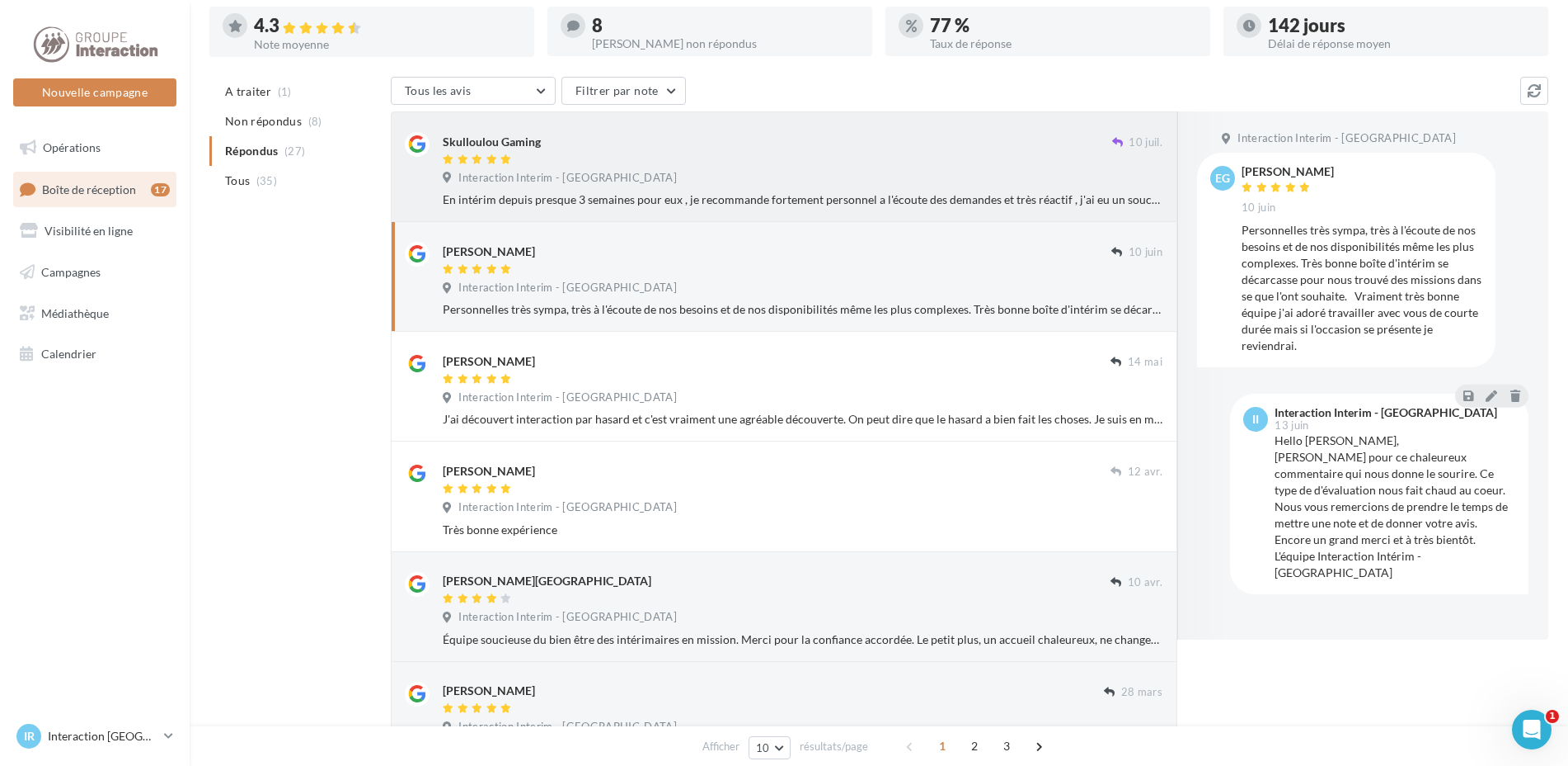
scroll to position [0, 0]
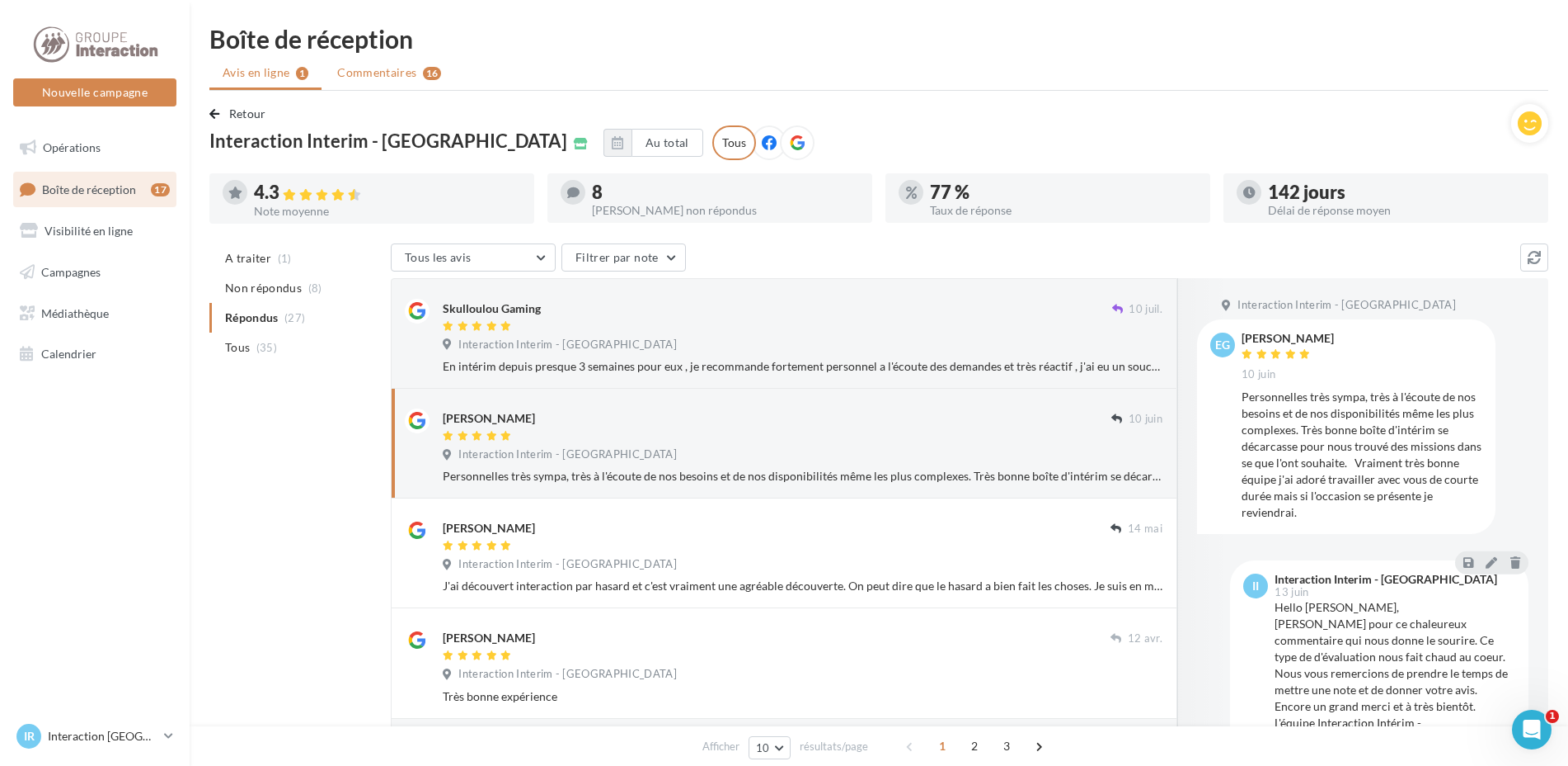
click at [358, 74] on span "Commentaires" at bounding box center [377, 73] width 79 height 17
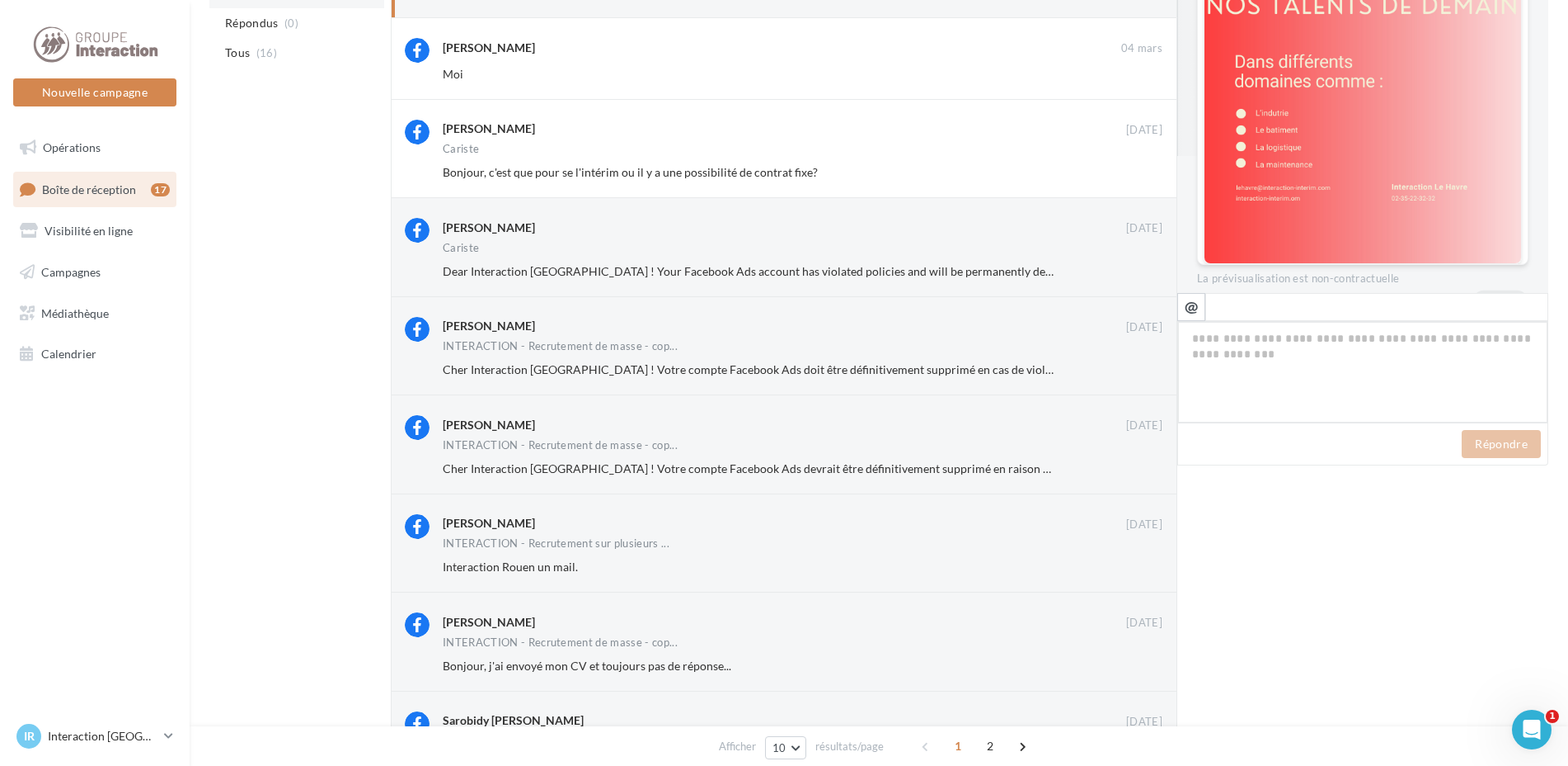
scroll to position [255, 0]
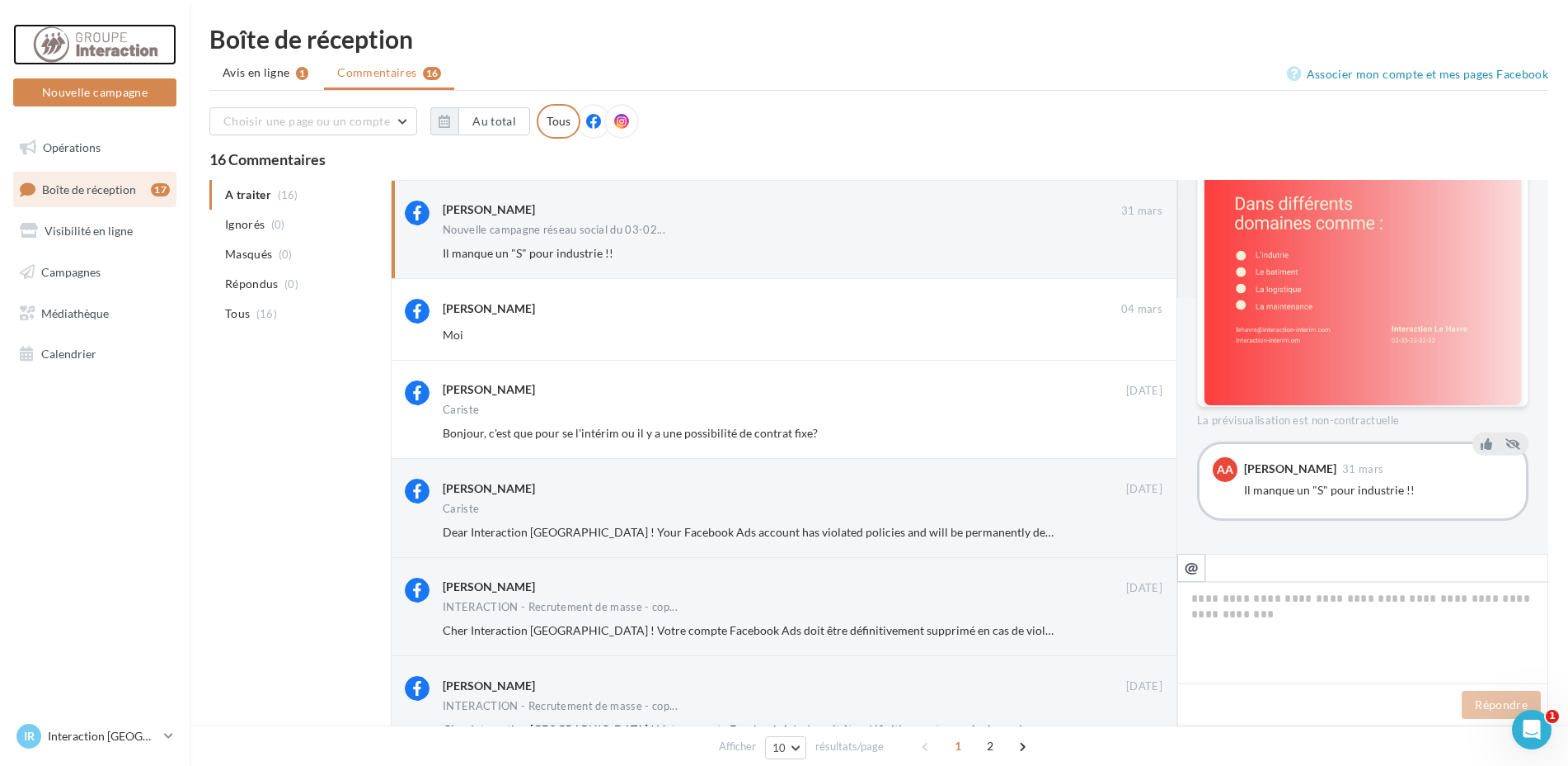
click at [88, 53] on div at bounding box center [94, 44] width 132 height 41
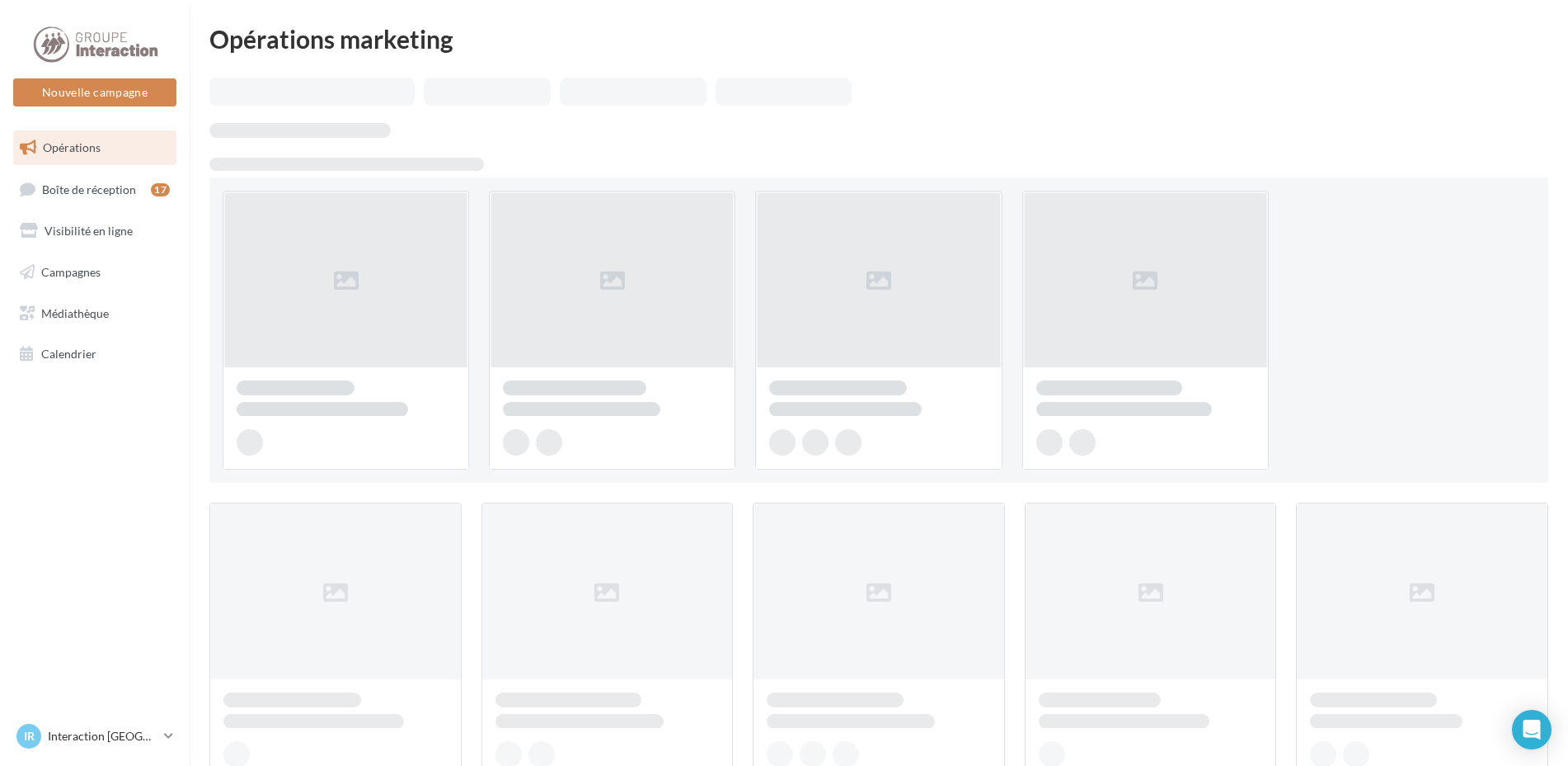
click at [72, 318] on span "Médiathèque" at bounding box center [75, 312] width 67 height 14
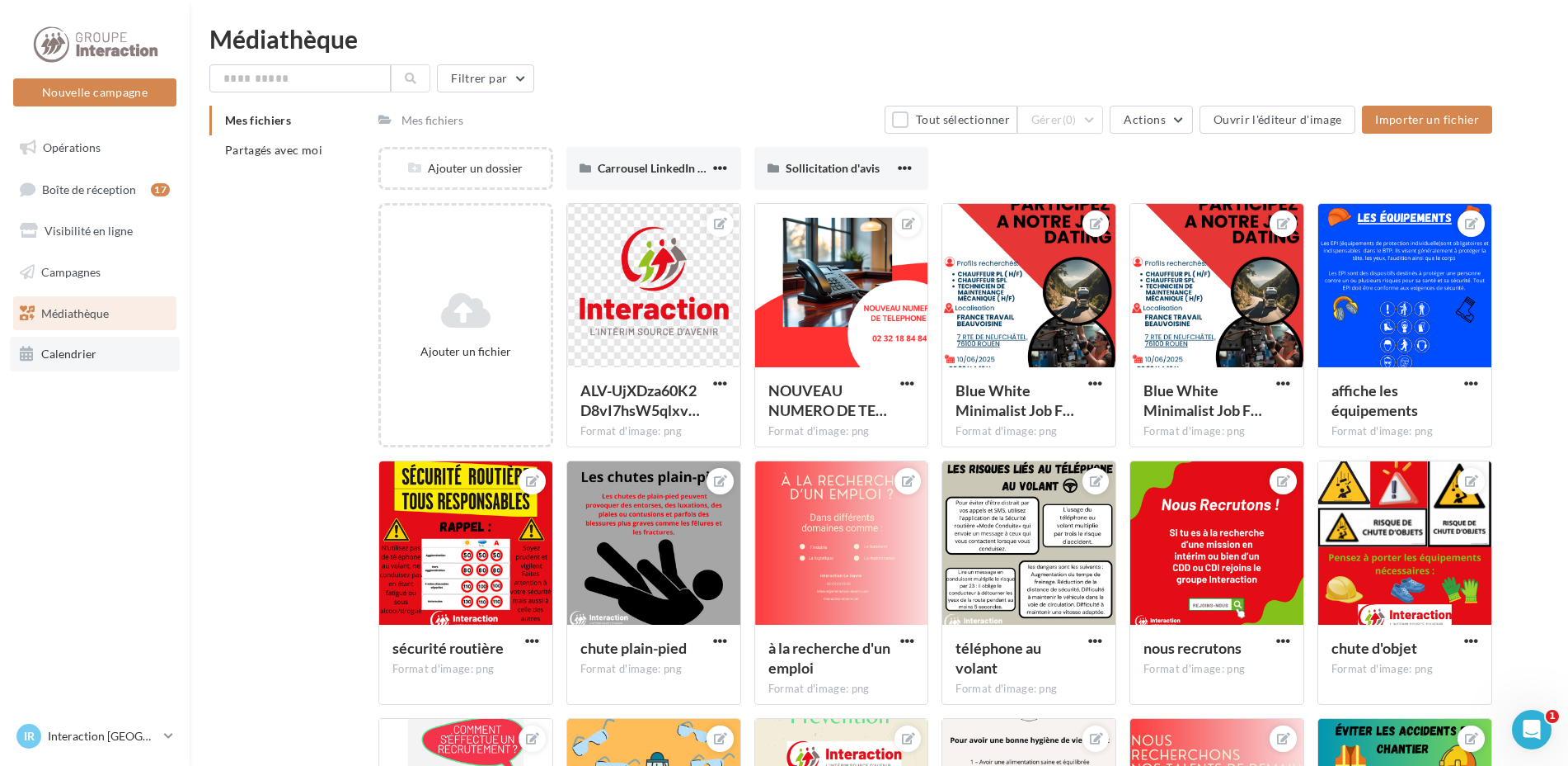
click at [34, 350] on icon at bounding box center [27, 353] width 15 height 21
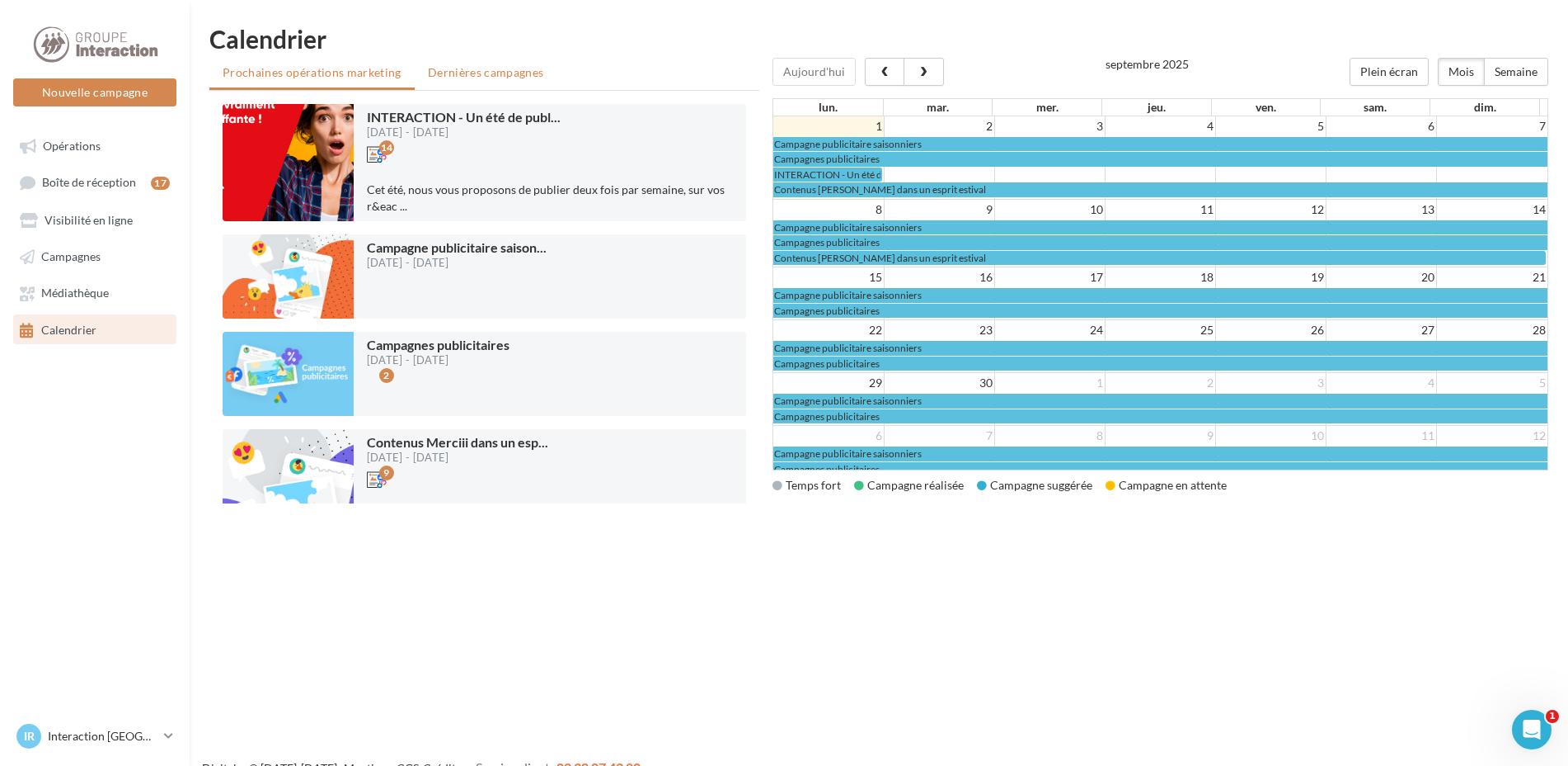
click at [509, 69] on span "Dernières campagnes" at bounding box center [486, 72] width 116 height 14
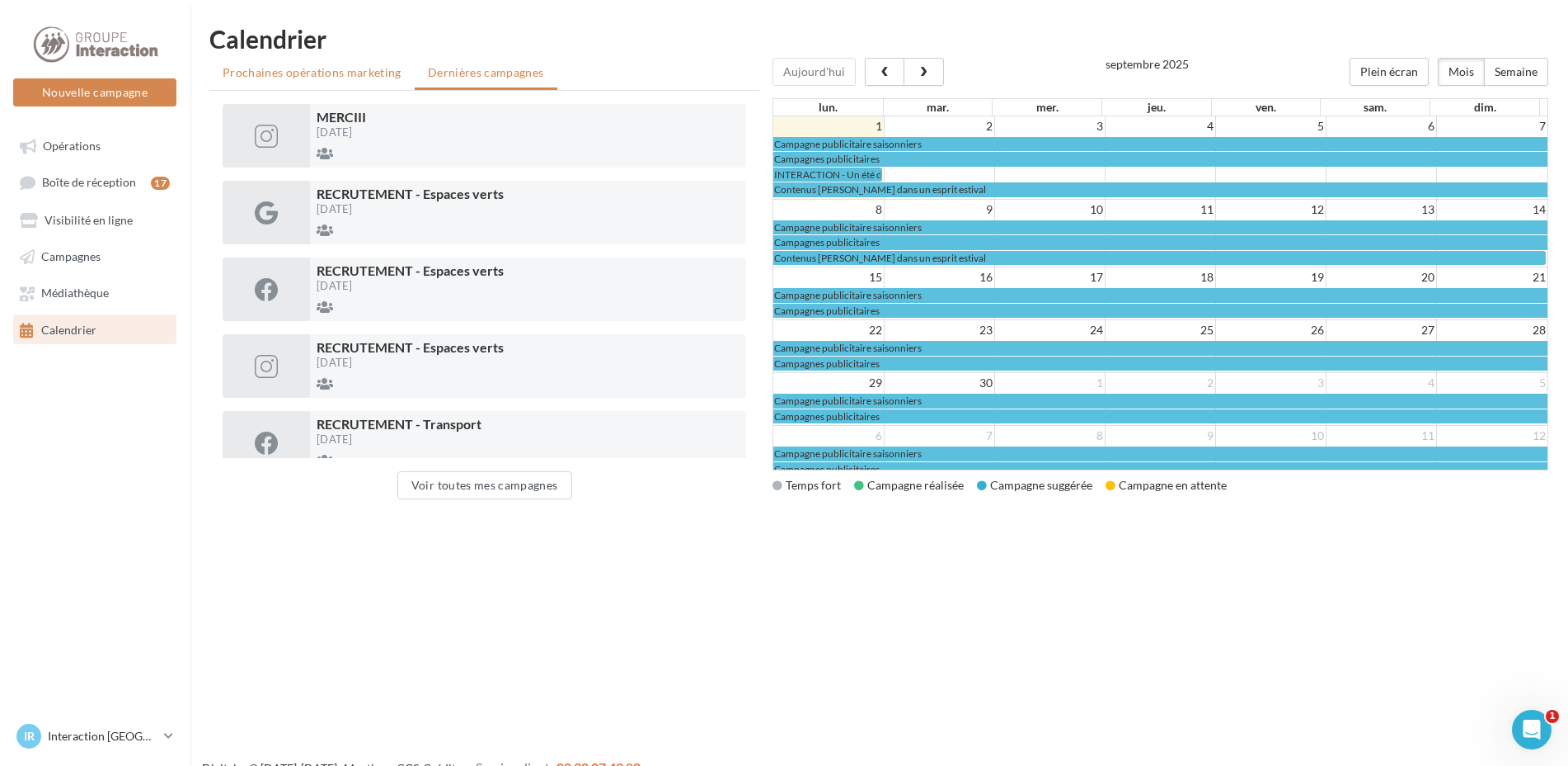
click at [372, 68] on span "Prochaines opérations marketing" at bounding box center [312, 72] width 179 height 14
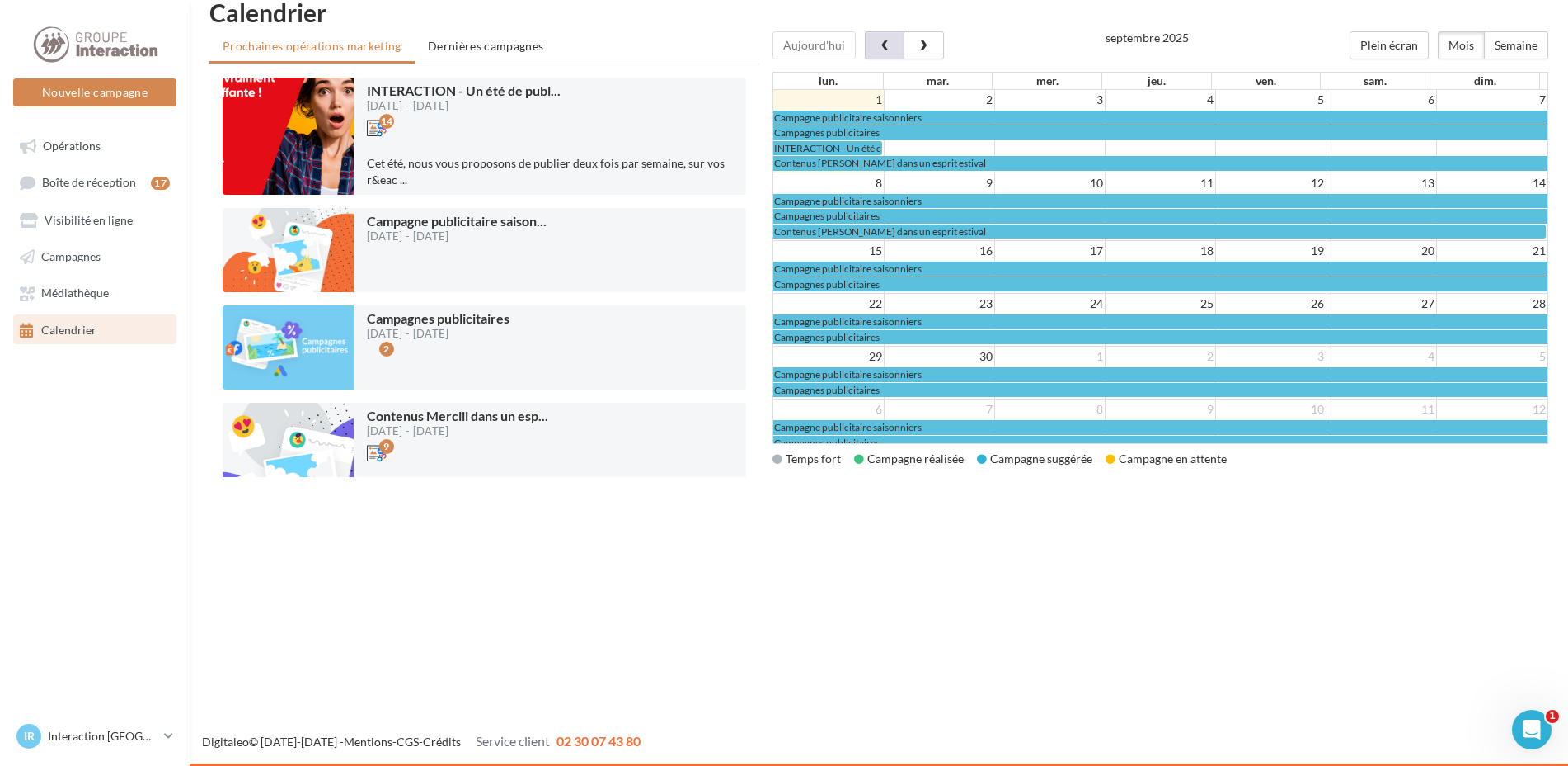
click at [869, 41] on button "button" at bounding box center [884, 45] width 40 height 28
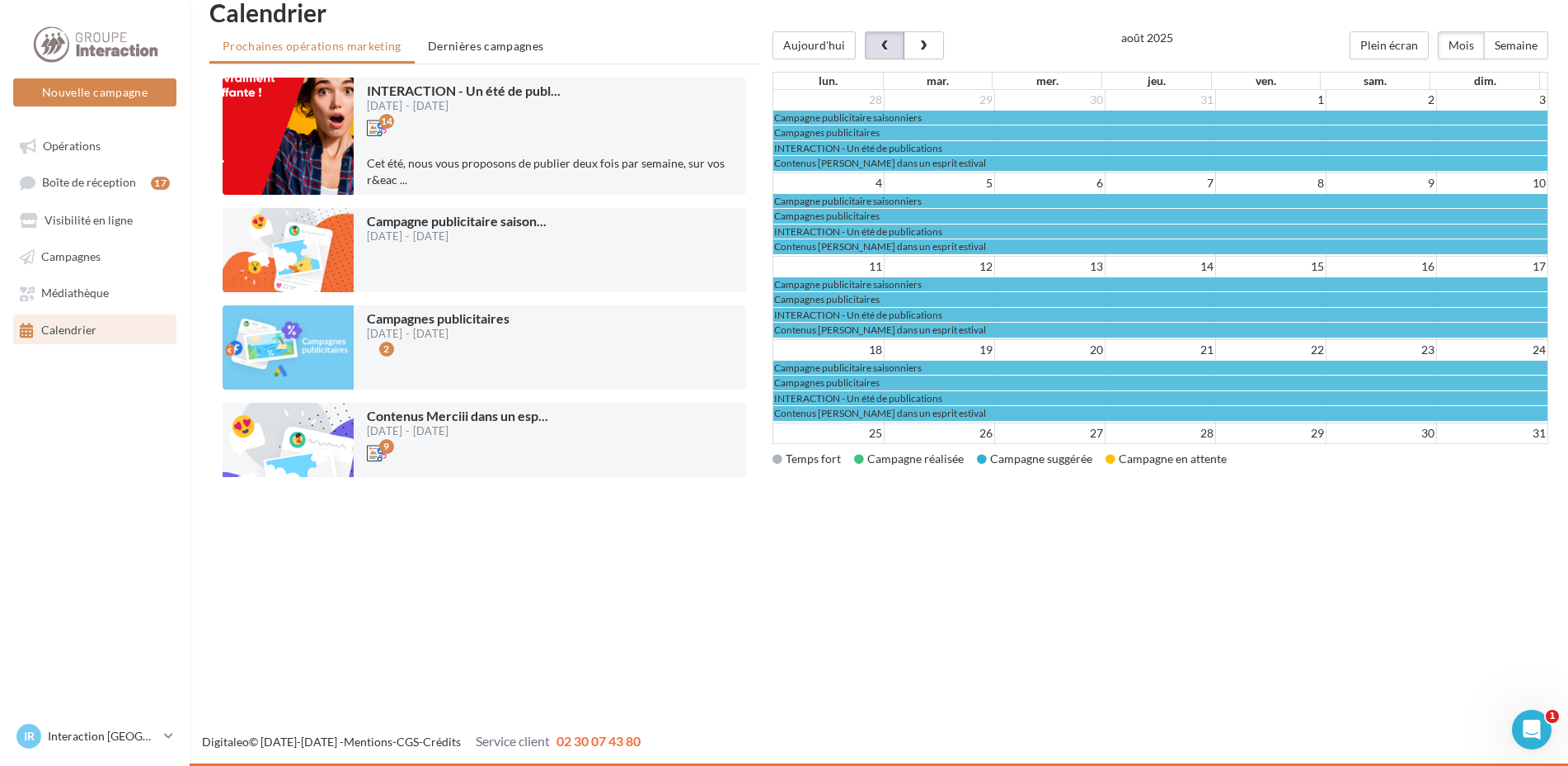
click at [869, 41] on button "button" at bounding box center [884, 45] width 40 height 28
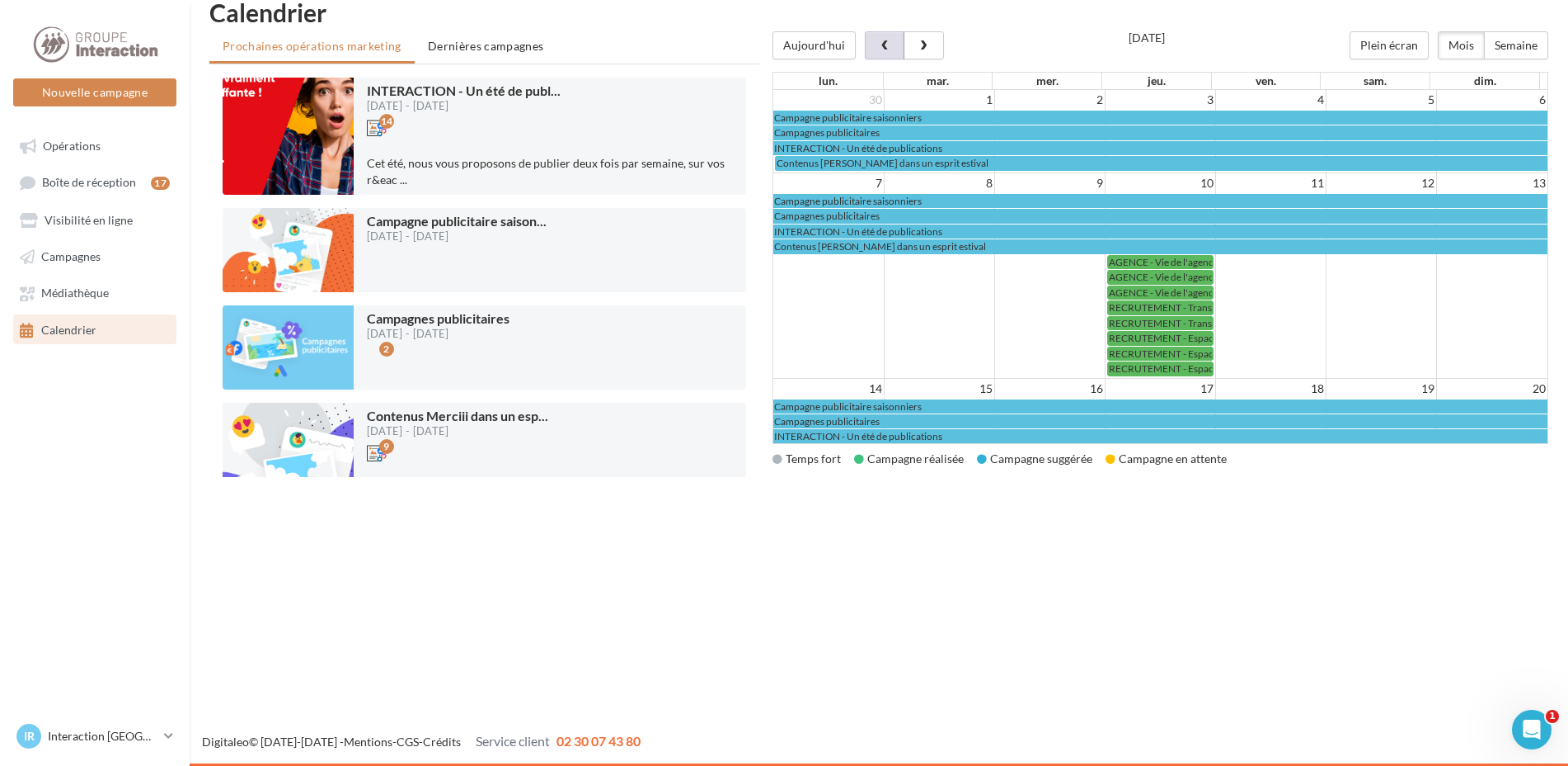
click at [870, 41] on button "button" at bounding box center [884, 45] width 40 height 28
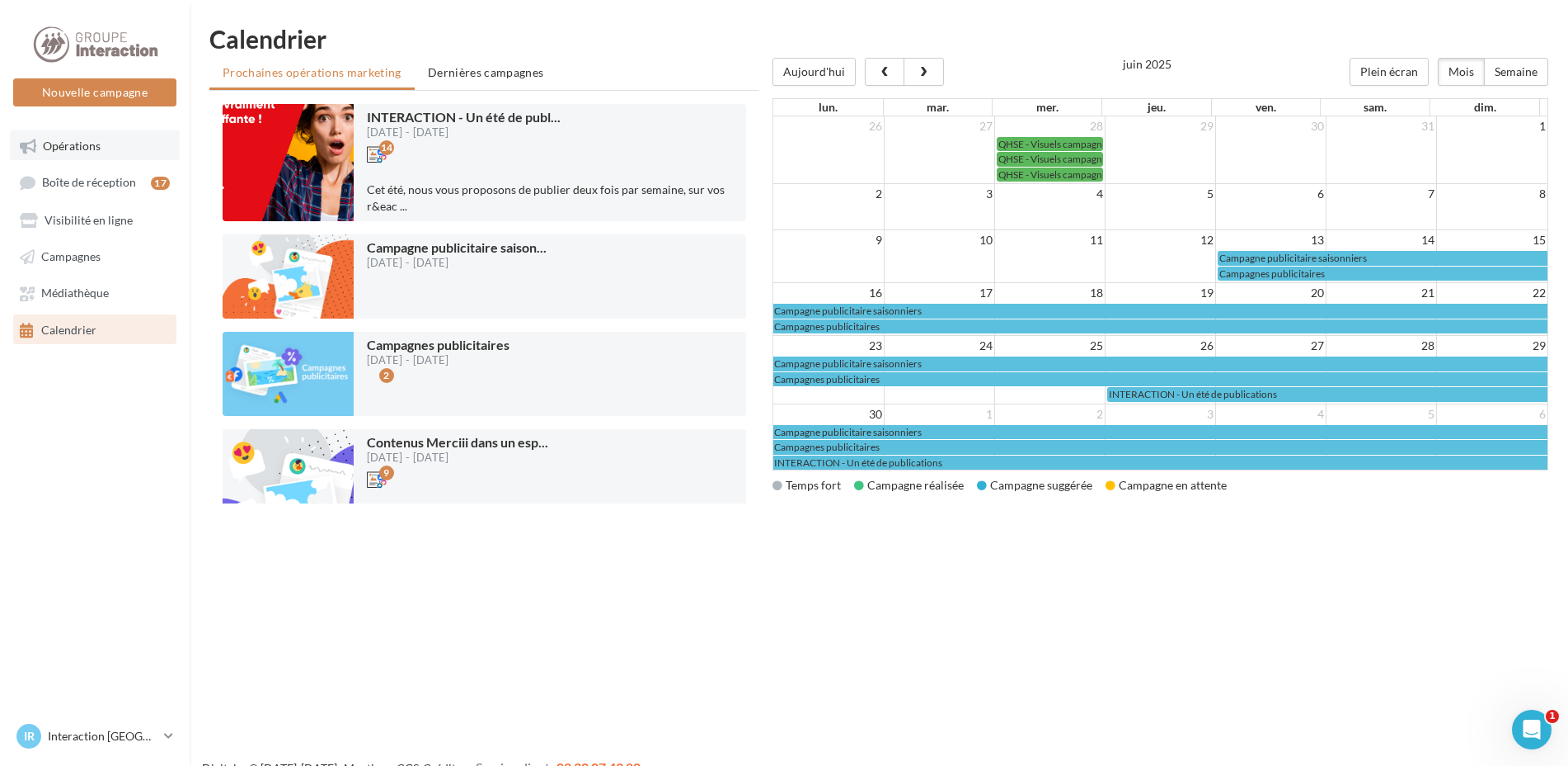
click at [112, 145] on link "Opérations" at bounding box center [95, 145] width 170 height 29
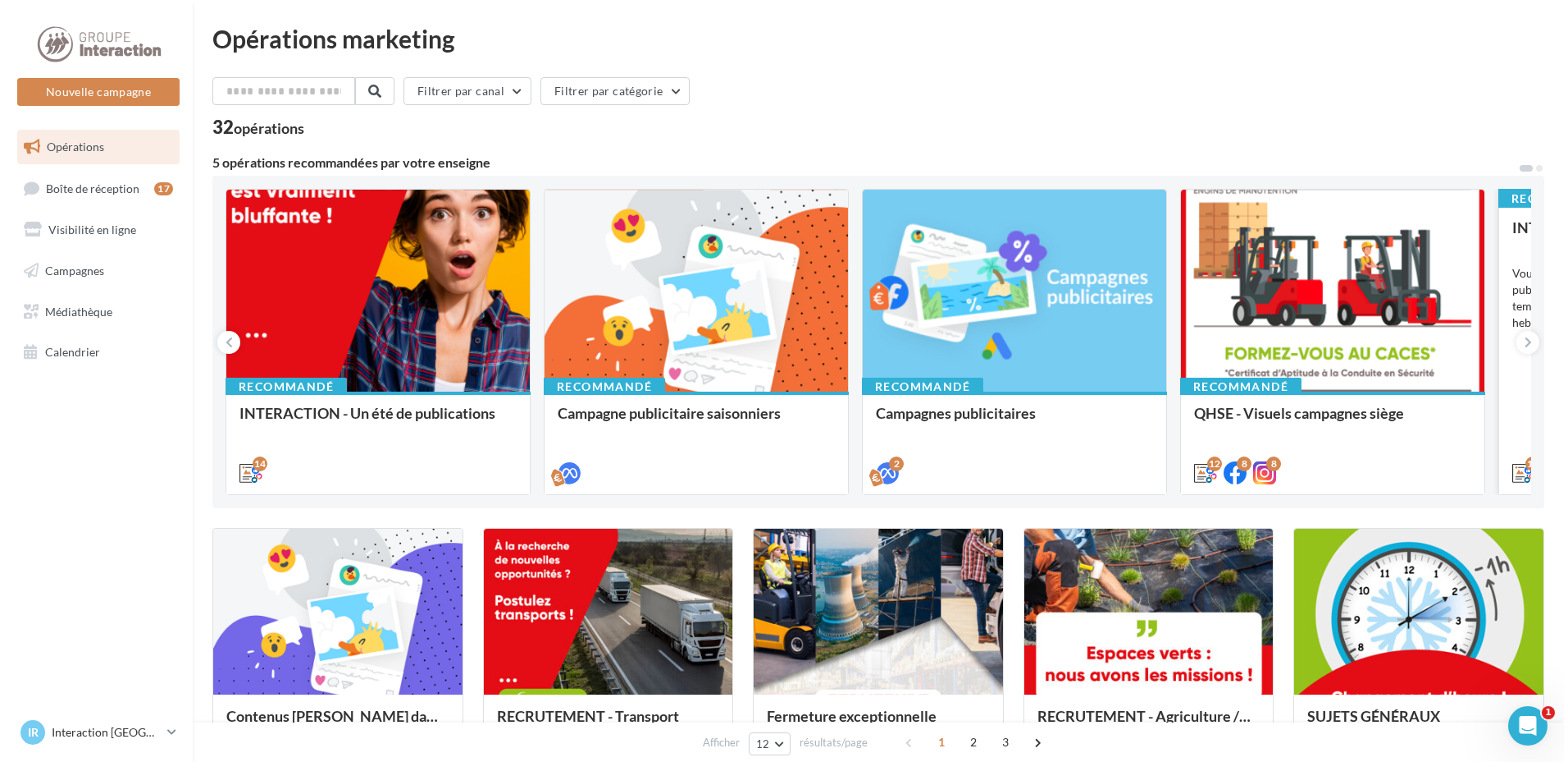
scroll to position [83, 0]
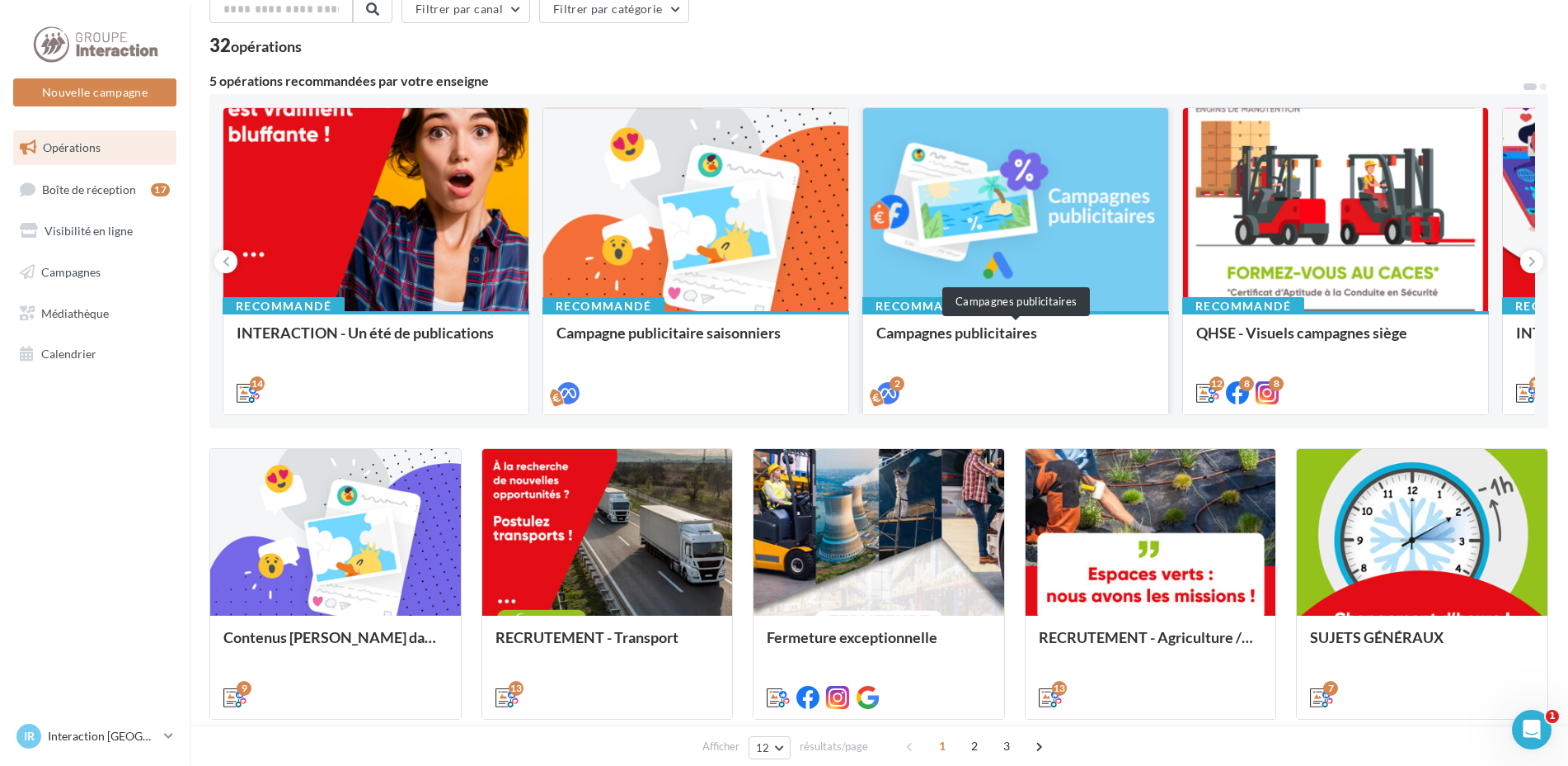
click at [968, 356] on div "Campagnes publicitaires" at bounding box center [1015, 341] width 279 height 33
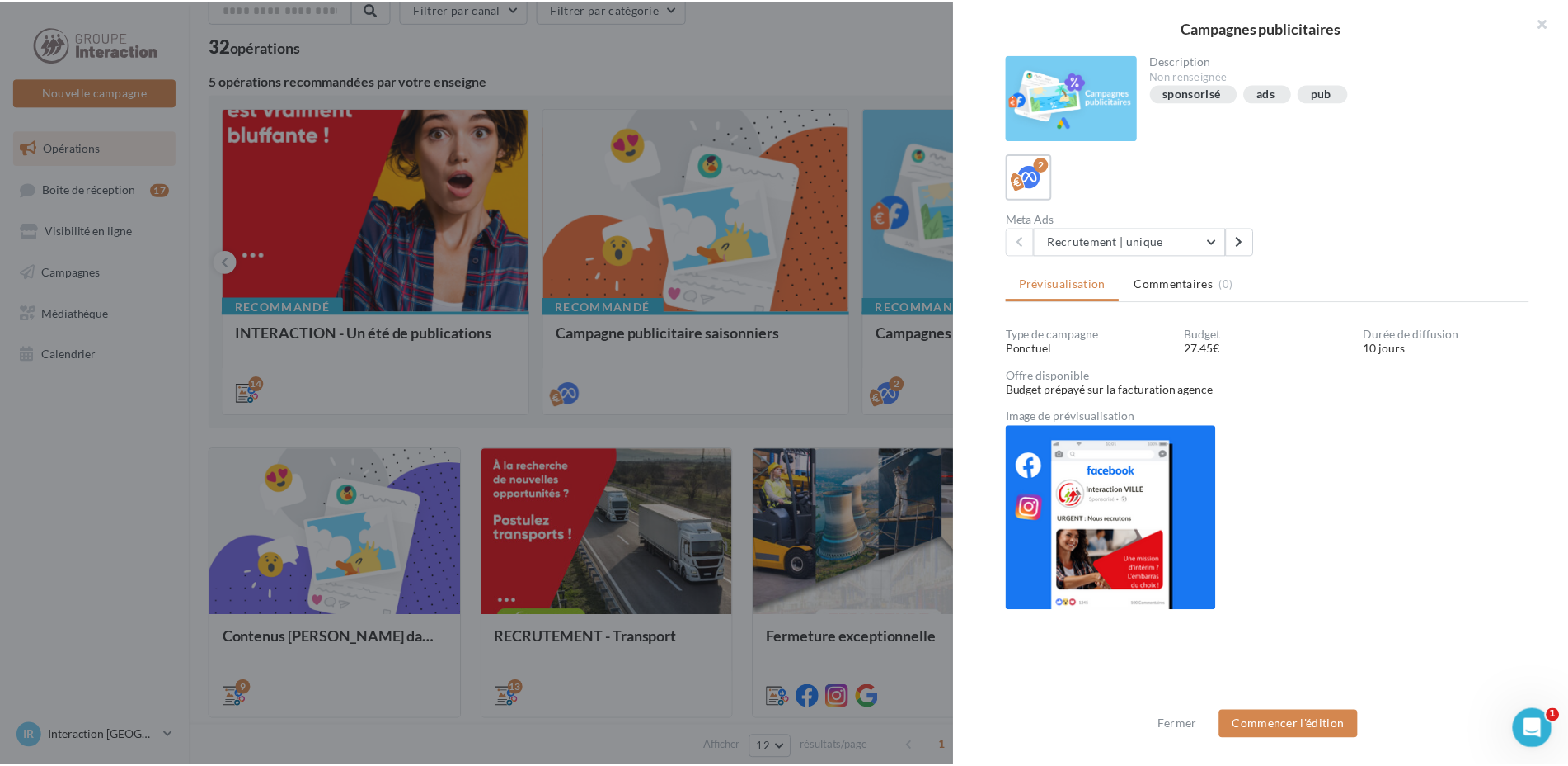
scroll to position [2, 0]
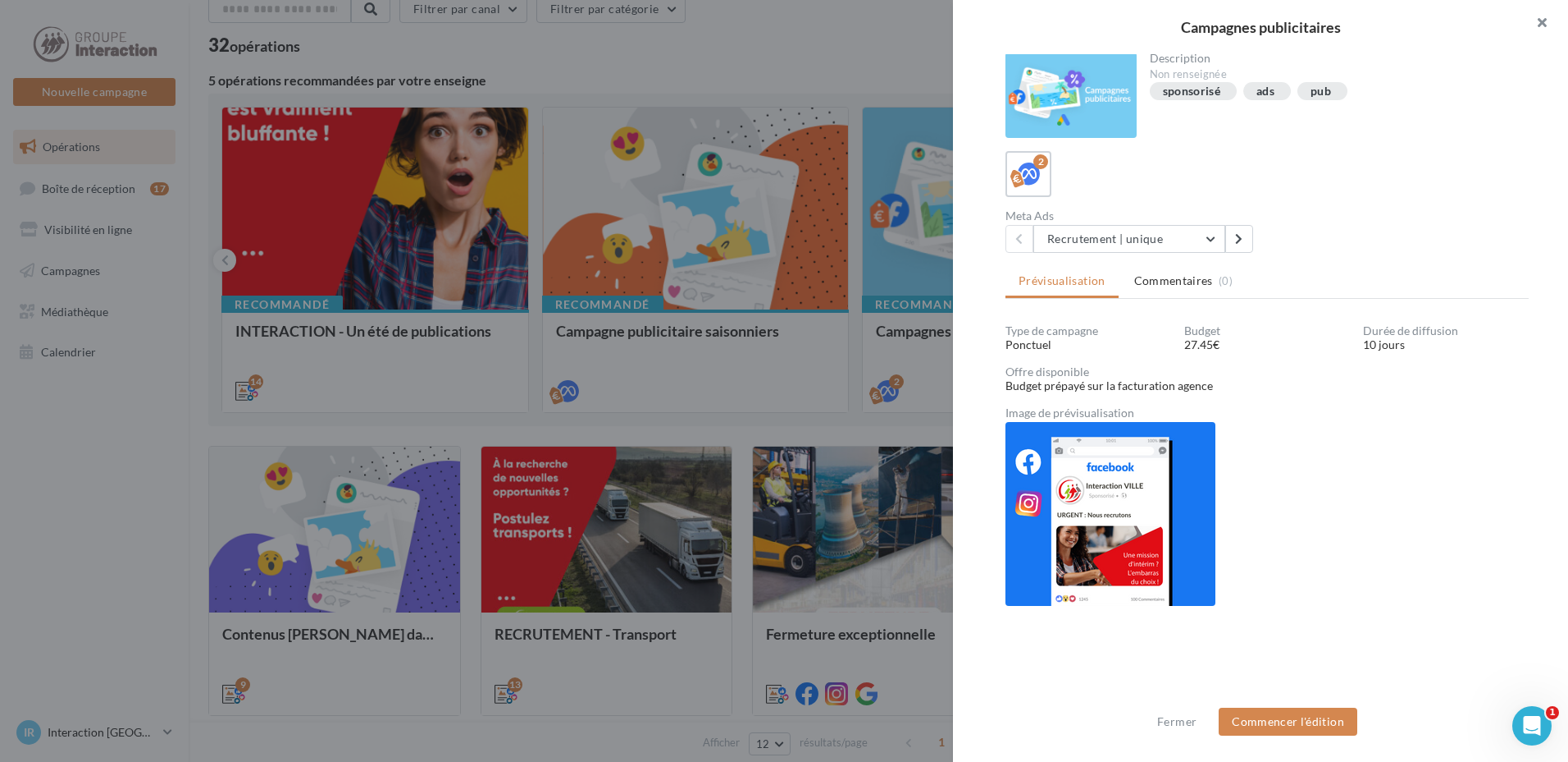
click at [1546, 19] on button "button" at bounding box center [1536, 25] width 66 height 50
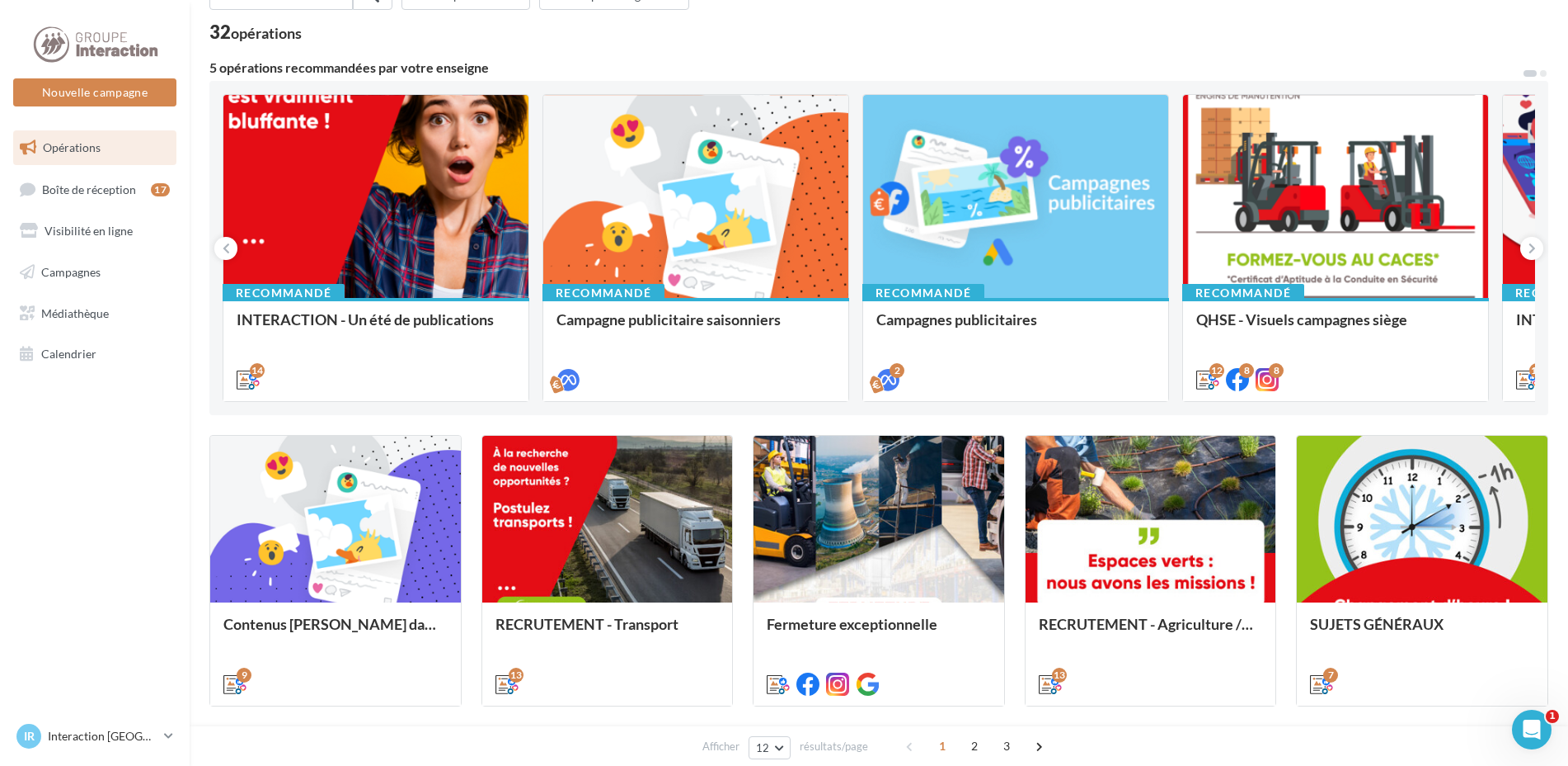
scroll to position [0, 0]
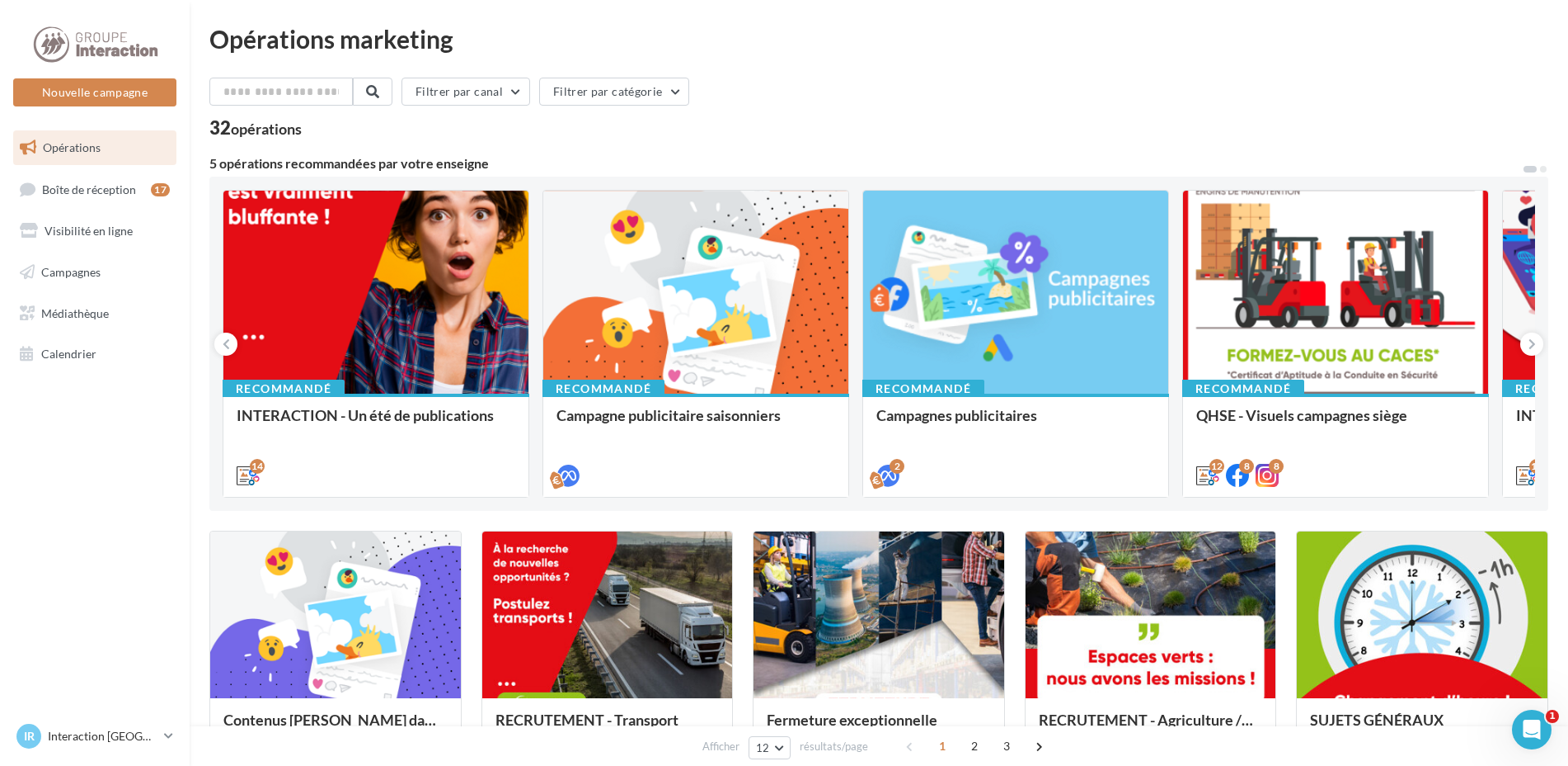
click at [916, 61] on div "Opérations marketing Filtrer par canal Filtrer par catégorie 32 opérations 5 op…" at bounding box center [879, 732] width 1340 height 1411
click at [965, 95] on div "Filtrer par canal Filtrer par catégorie" at bounding box center [879, 95] width 1340 height 35
